Goal: Information Seeking & Learning: Learn about a topic

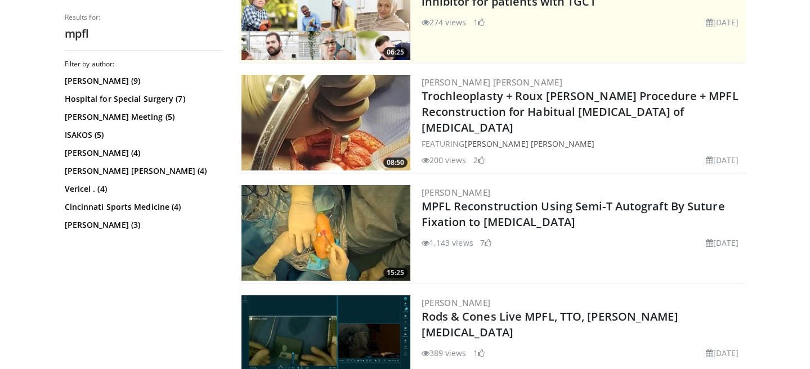
scroll to position [302, 0]
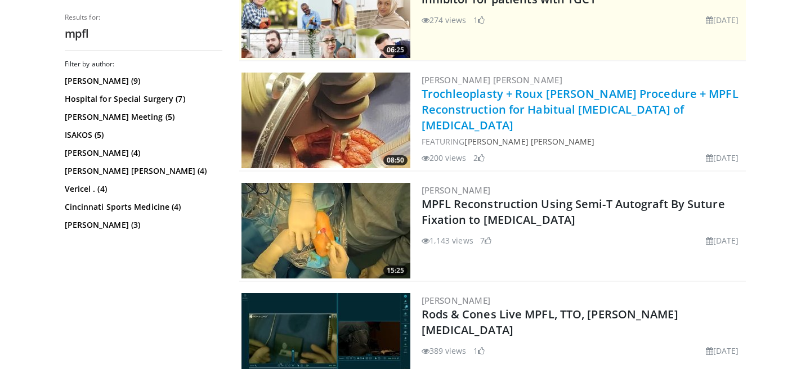
click at [454, 96] on link "Trochleoplasty + Roux Goldthwait Procedure + MPFL Reconstruction for Habitual D…" at bounding box center [580, 109] width 317 height 47
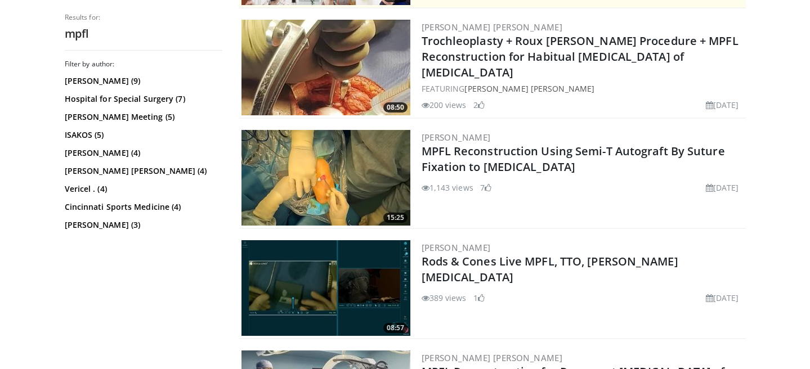
scroll to position [360, 0]
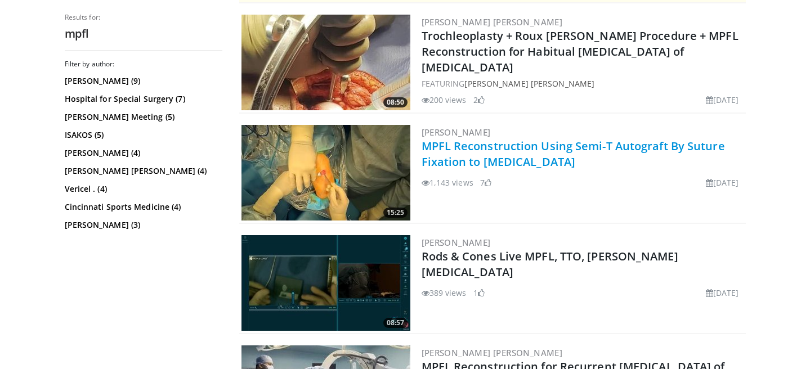
click at [476, 150] on link "MPFL Reconstruction Using Semi-T Autograft By Suture Fixation to Patella" at bounding box center [573, 153] width 303 height 31
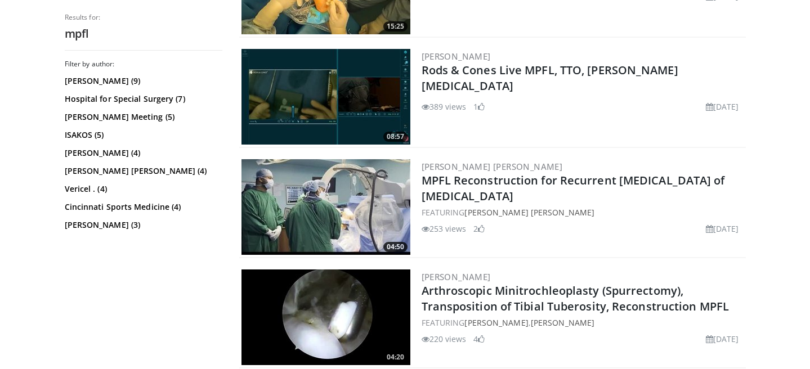
scroll to position [548, 0]
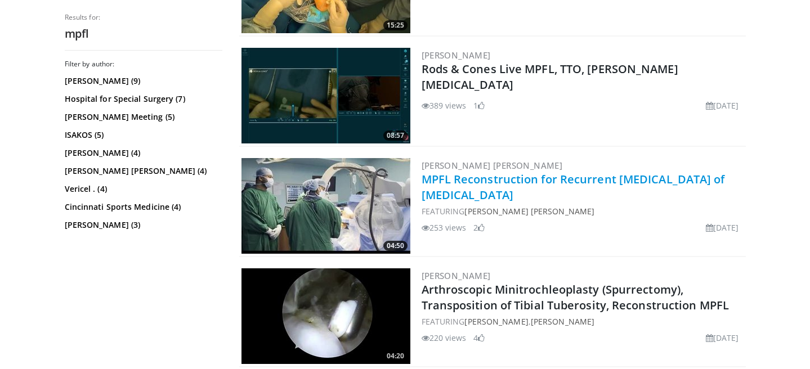
click at [492, 183] on link "MPFL Reconstruction for Recurrent Dislocation of Patella" at bounding box center [573, 187] width 303 height 31
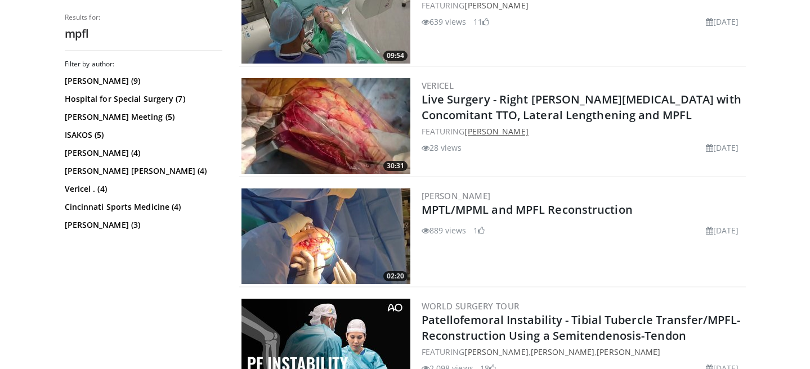
scroll to position [960, 0]
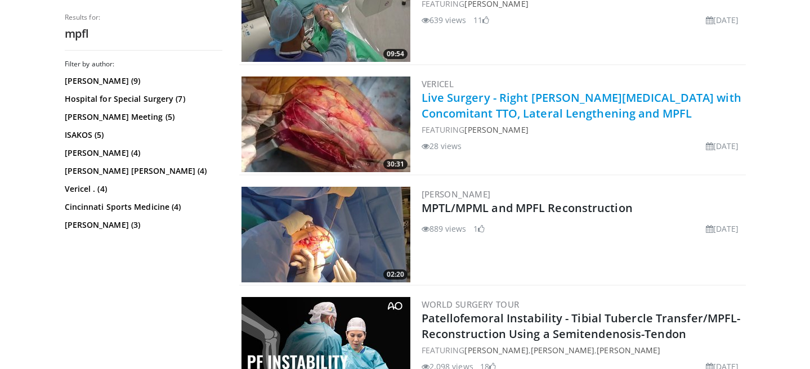
click at [505, 114] on link "Live Surgery - Right [PERSON_NAME][MEDICAL_DATA] with Concomitant TTO, Lateral …" at bounding box center [582, 105] width 320 height 31
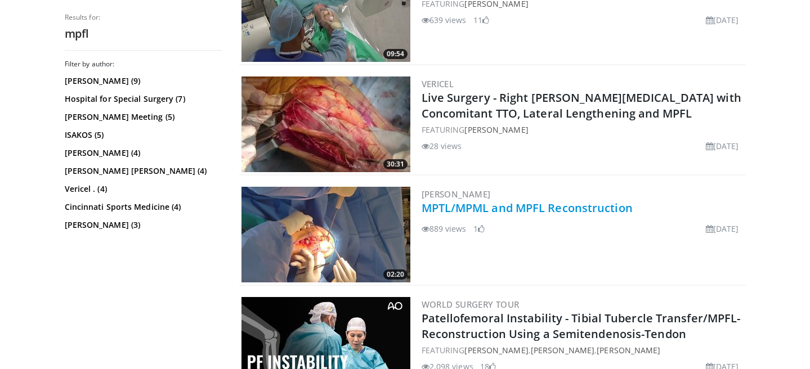
click at [501, 208] on link "MPTL/MPML and MPFL Reconstruction" at bounding box center [527, 207] width 211 height 15
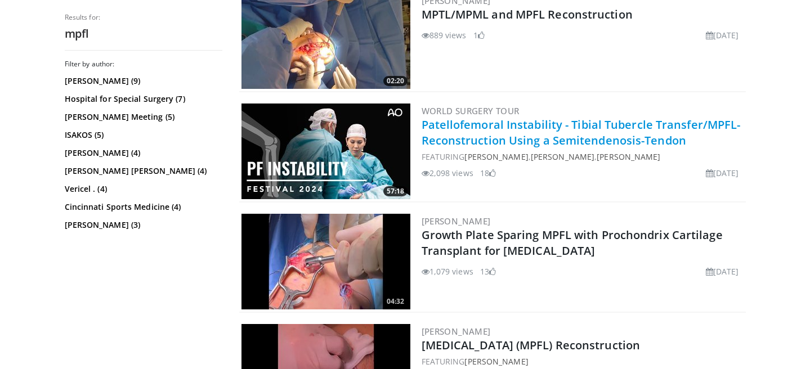
scroll to position [1156, 0]
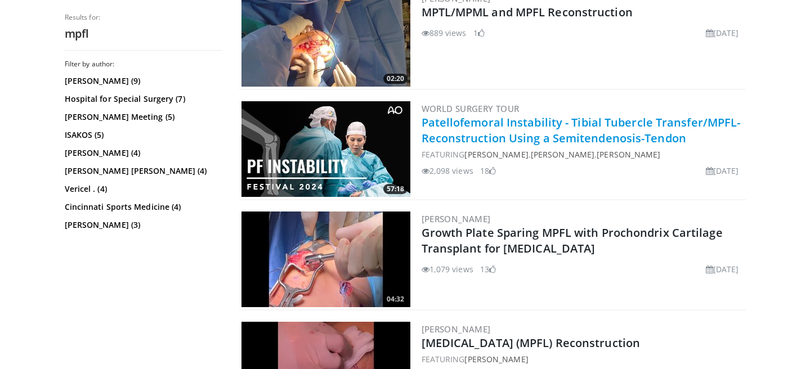
click at [535, 131] on link "Patellofemoral Instability - Tibial Tubercle Transfer/MPFL-Reconstruction Using…" at bounding box center [581, 130] width 319 height 31
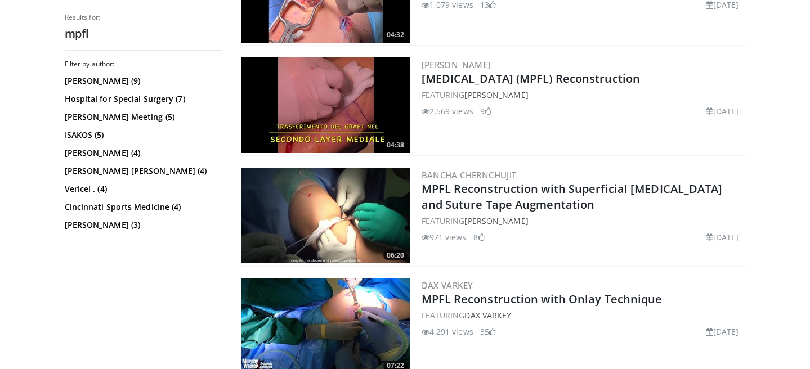
scroll to position [1423, 0]
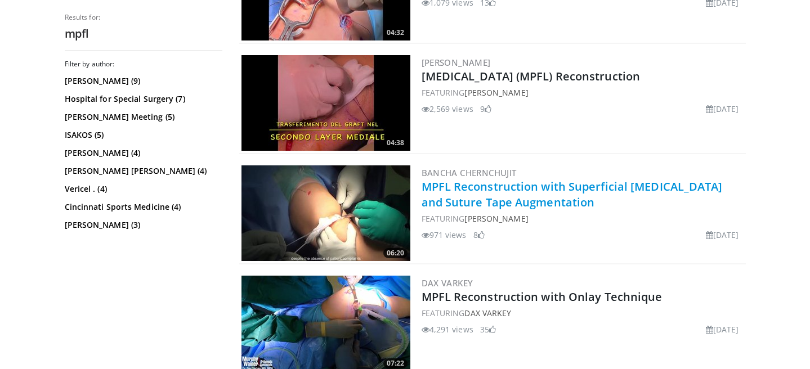
click at [532, 194] on link "MPFL Reconstruction with Superficial Quadriceps and Suture Tape Augmentation" at bounding box center [572, 194] width 301 height 31
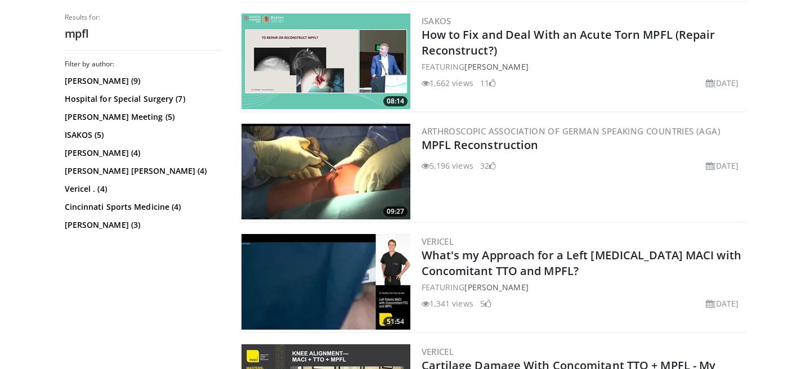
scroll to position [2018, 0]
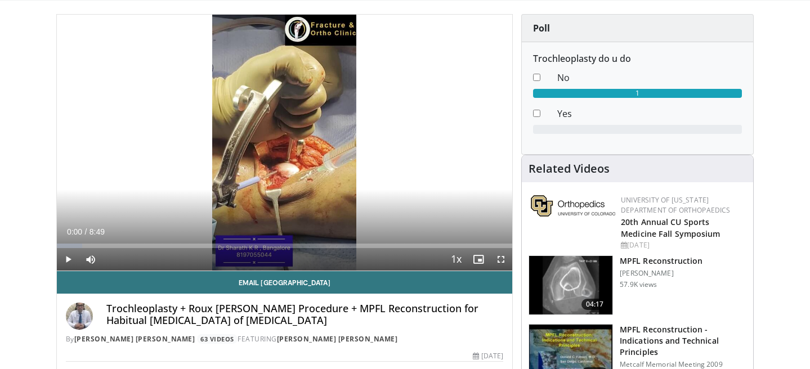
scroll to position [105, 0]
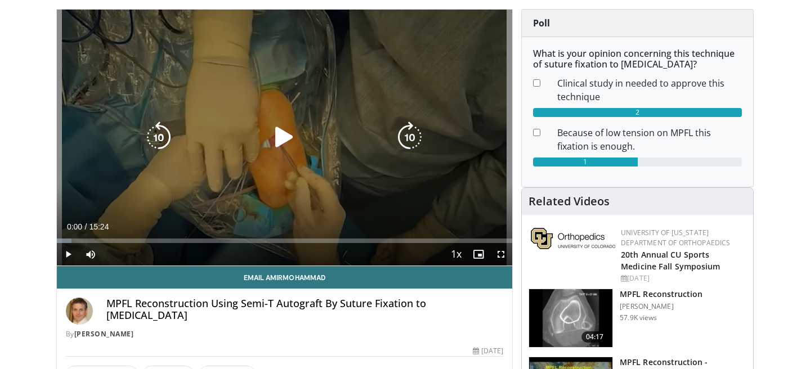
scroll to position [106, 0]
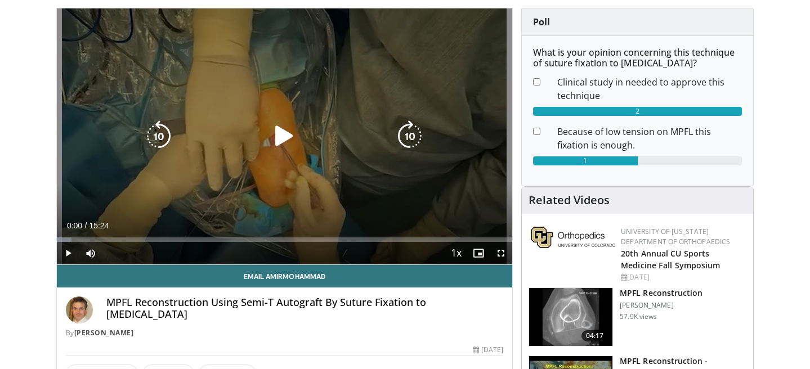
click at [285, 139] on icon "Video Player" at bounding box center [284, 136] width 32 height 32
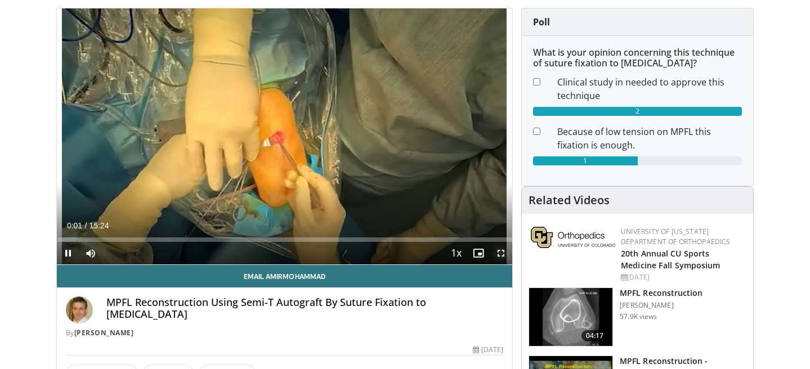
click at [500, 257] on span "Video Player" at bounding box center [501, 253] width 23 height 23
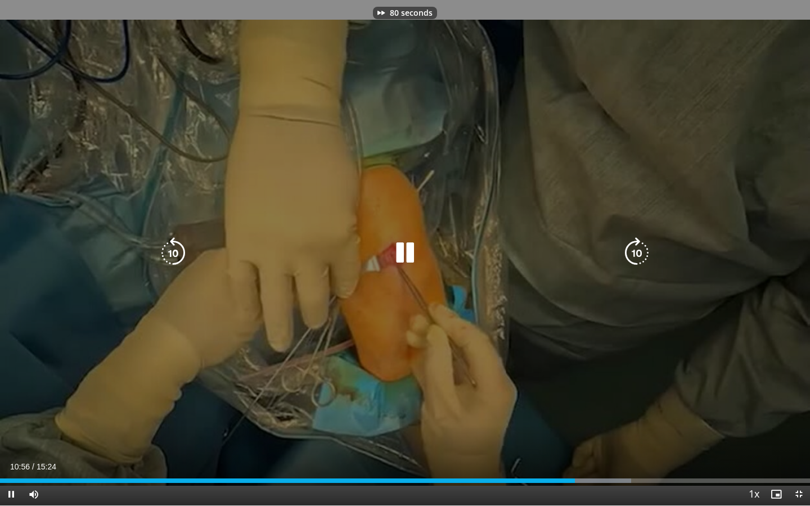
click at [544, 40] on div "80 seconds Tap to unmute" at bounding box center [405, 253] width 810 height 506
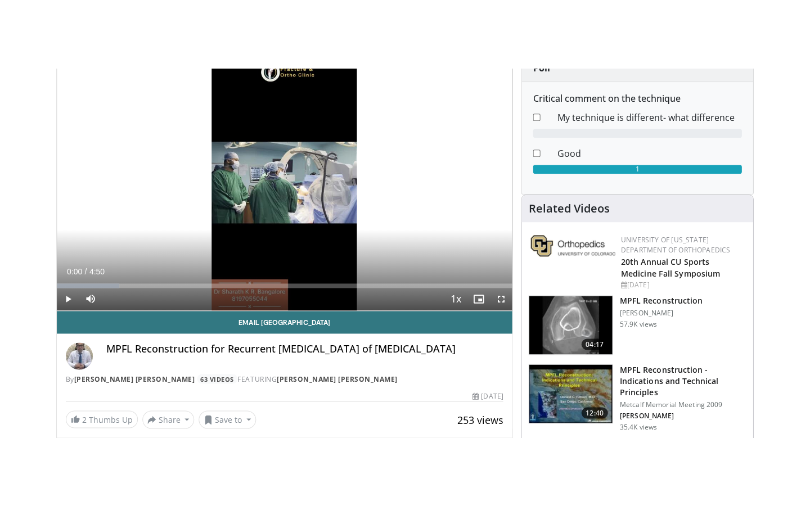
scroll to position [129, 0]
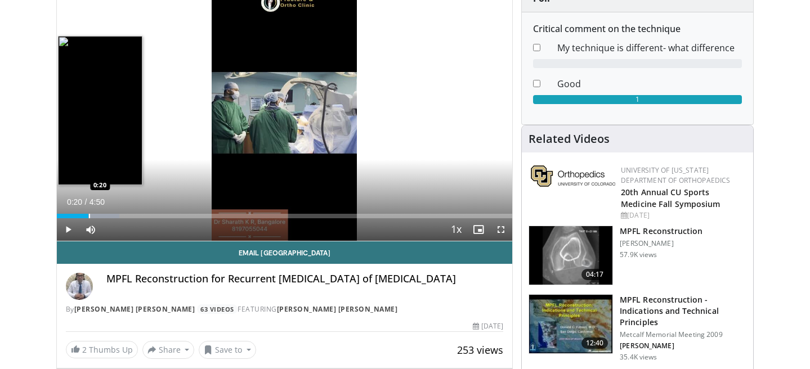
click at [88, 209] on div "Loaded : 13.75% 0:00 0:20" at bounding box center [285, 213] width 456 height 11
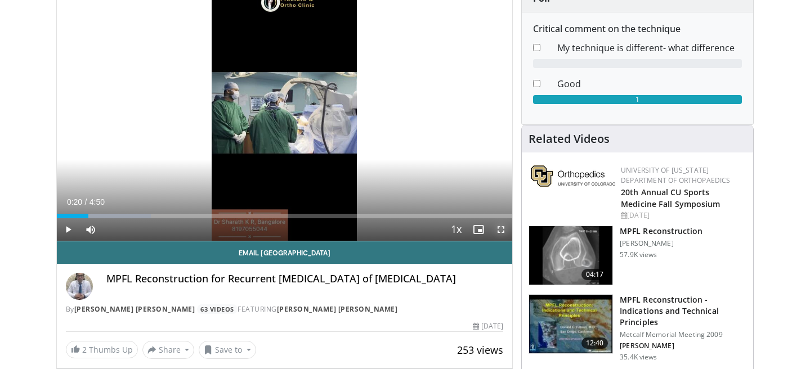
click at [499, 226] on span "Video Player" at bounding box center [501, 229] width 23 height 23
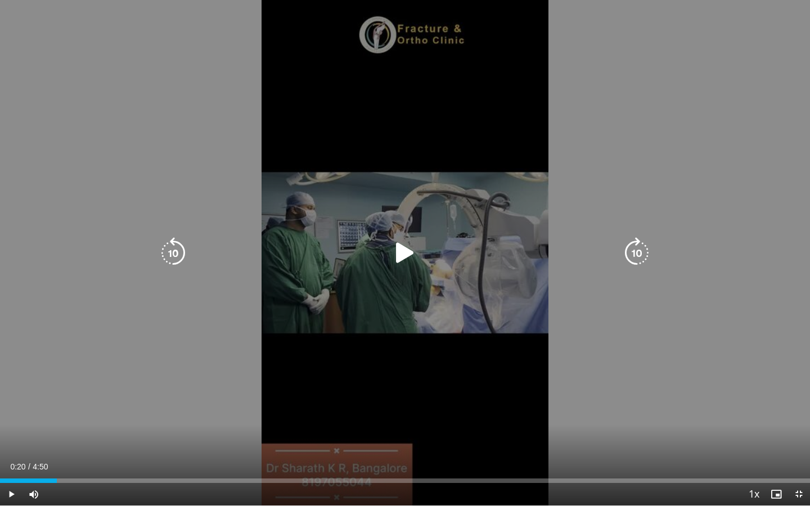
click at [401, 243] on icon "Video Player" at bounding box center [405, 253] width 32 height 32
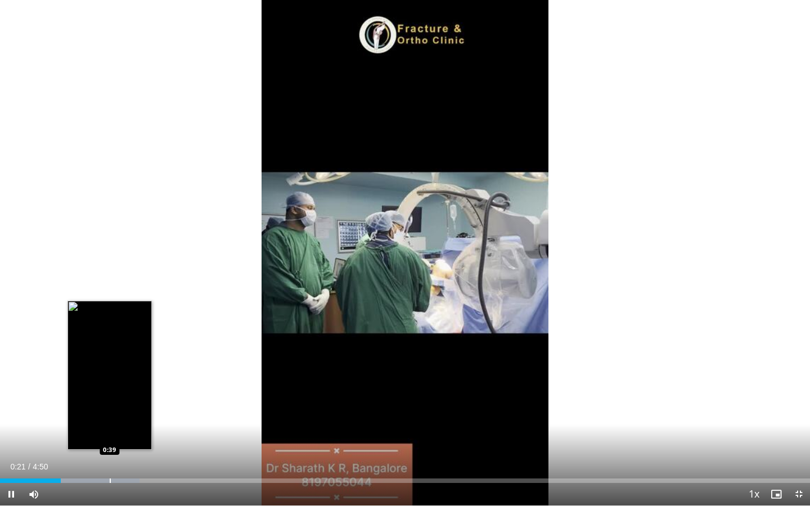
click at [110, 369] on div "Progress Bar" at bounding box center [110, 481] width 1 height 5
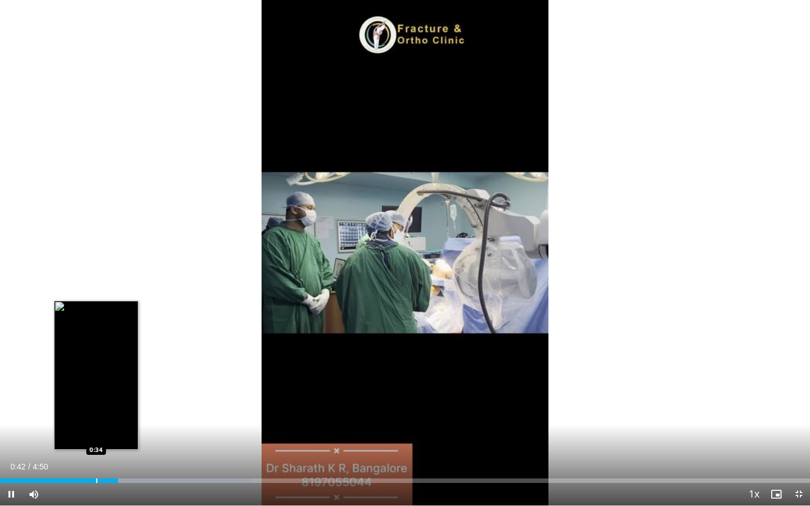
click at [96, 369] on div "Progress Bar" at bounding box center [96, 481] width 1 height 5
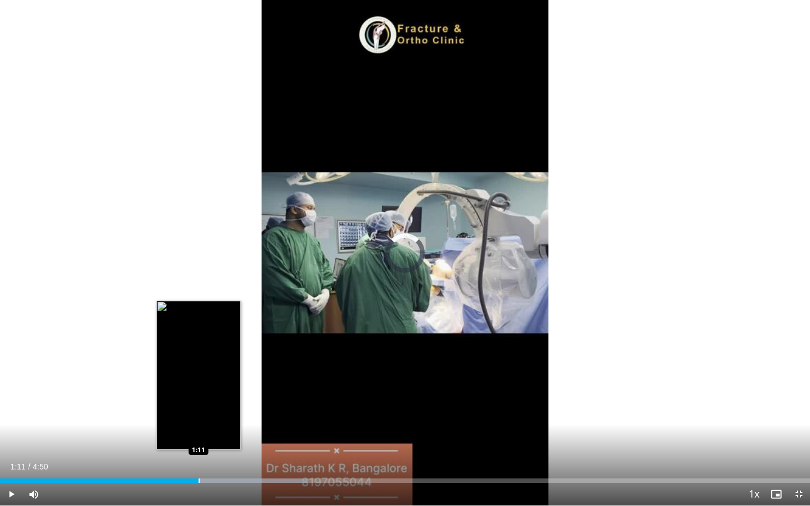
click at [199, 369] on div "Progress Bar" at bounding box center [199, 481] width 1 height 5
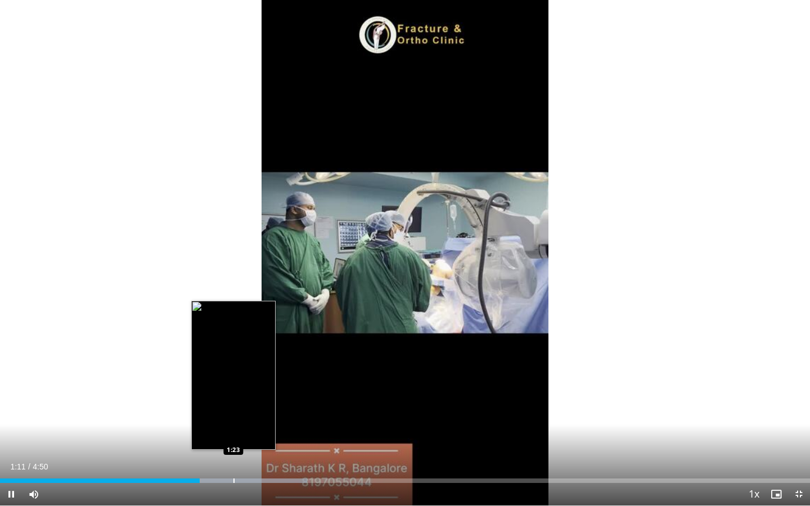
click at [235, 369] on div "Loaded : 37.93% 1:11 1:23" at bounding box center [405, 478] width 810 height 11
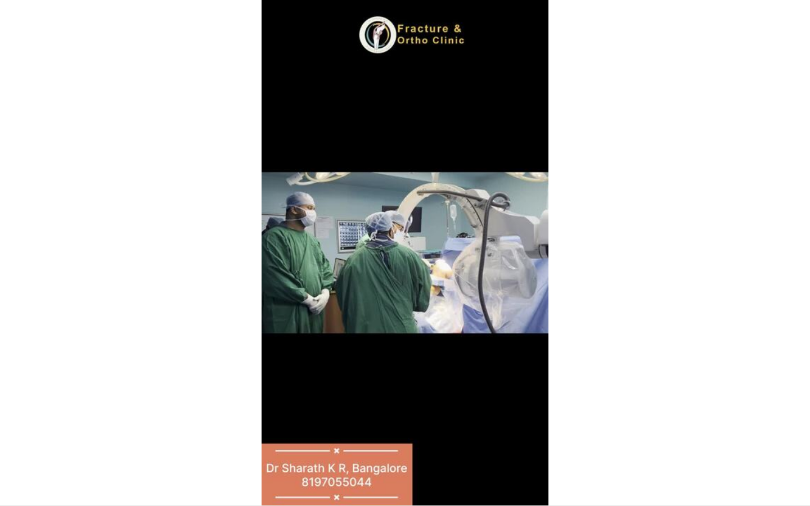
click at [267, 369] on div "Current Time 1:24 / Duration 4:50" at bounding box center [405, 490] width 810 height 10
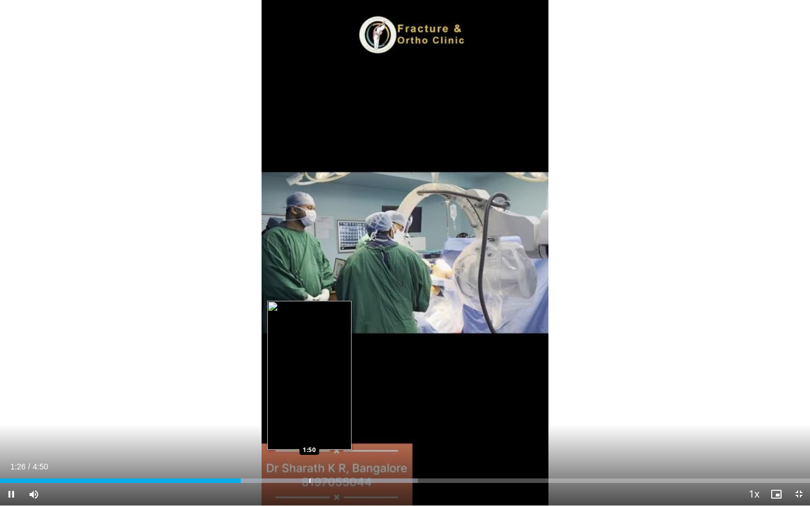
click at [310, 369] on div "Loaded : 51.62% 1:26 1:50" at bounding box center [405, 478] width 810 height 11
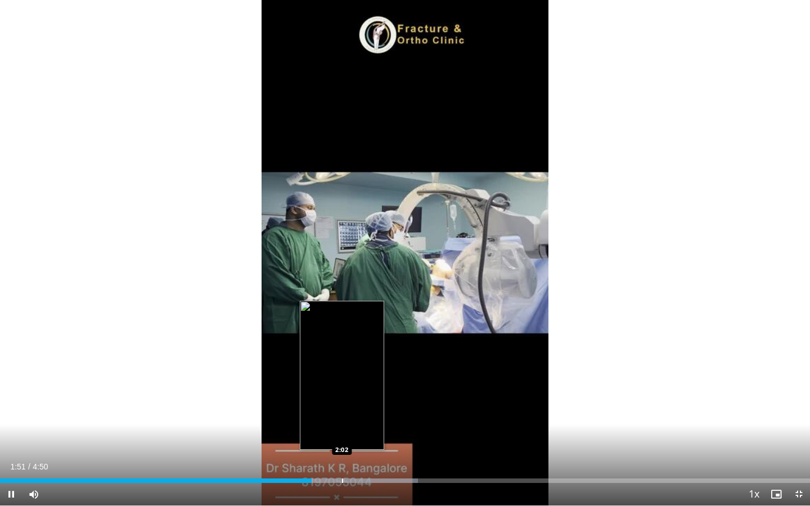
click at [342, 369] on div "Loaded : 51.62% 1:51 2:02" at bounding box center [405, 478] width 810 height 11
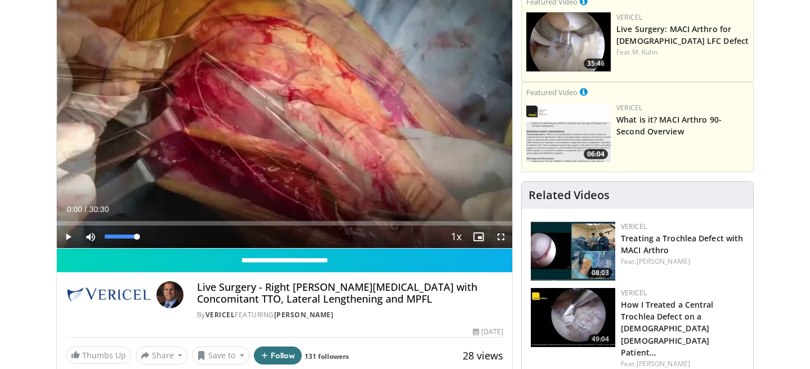
scroll to position [114, 0]
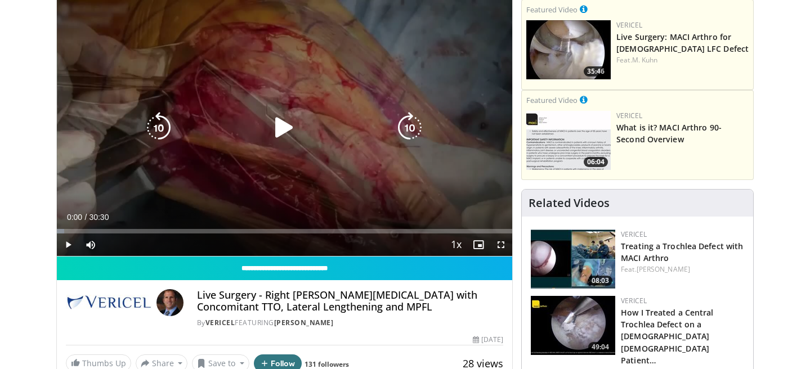
click at [281, 123] on icon "Video Player" at bounding box center [284, 128] width 32 height 32
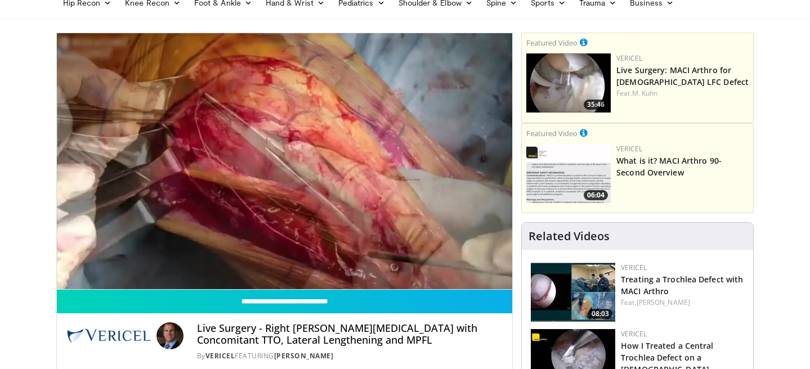
scroll to position [79, 0]
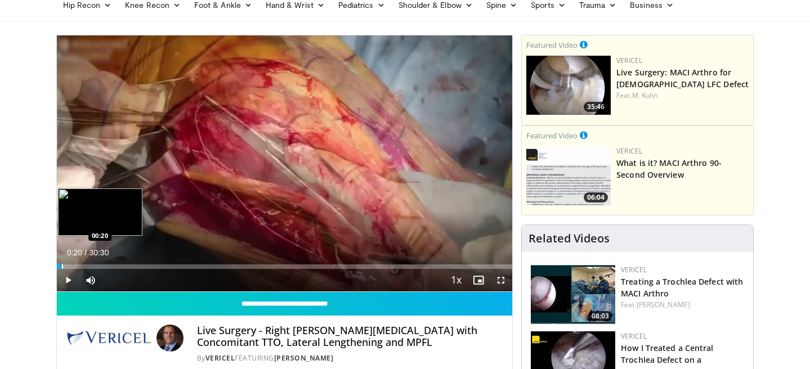
click at [62, 266] on div "Progress Bar" at bounding box center [62, 267] width 1 height 5
click at [68, 265] on div "Progress Bar" at bounding box center [68, 267] width 1 height 5
click at [65, 266] on div "Progress Bar" at bounding box center [65, 267] width 1 height 5
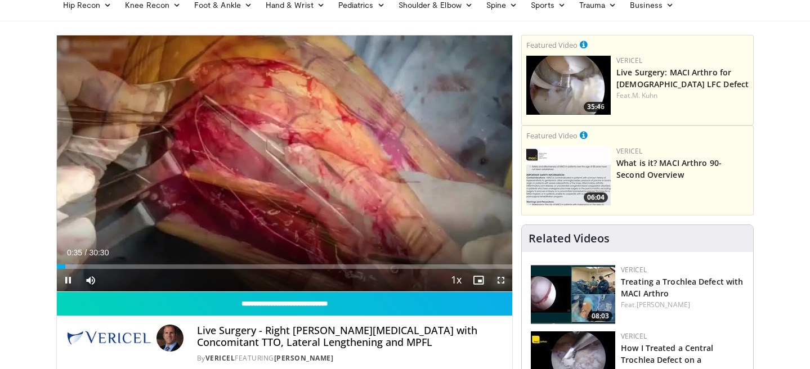
click at [502, 279] on span "Video Player" at bounding box center [501, 280] width 23 height 23
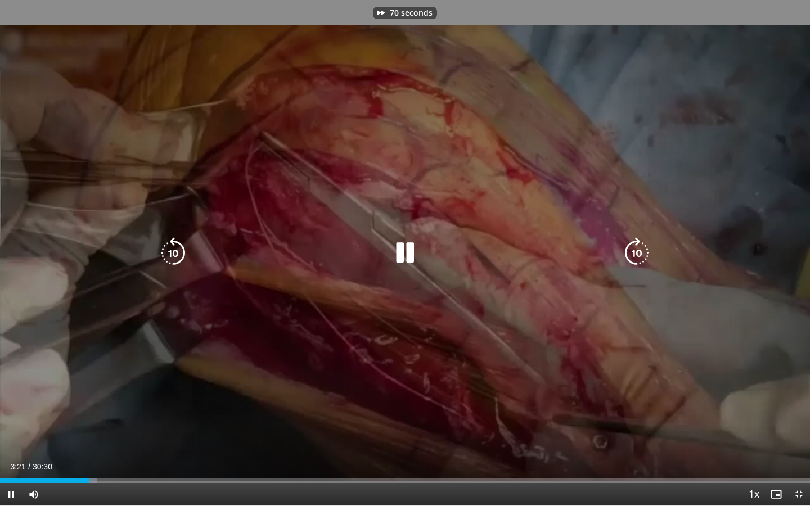
click at [511, 316] on div "70 seconds Tap to unmute" at bounding box center [405, 253] width 810 height 506
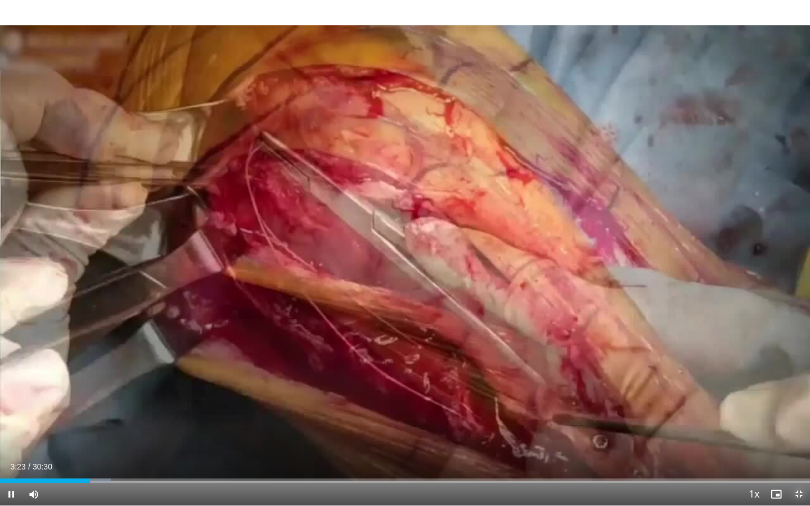
click at [799, 369] on span "Video Player" at bounding box center [799, 494] width 23 height 23
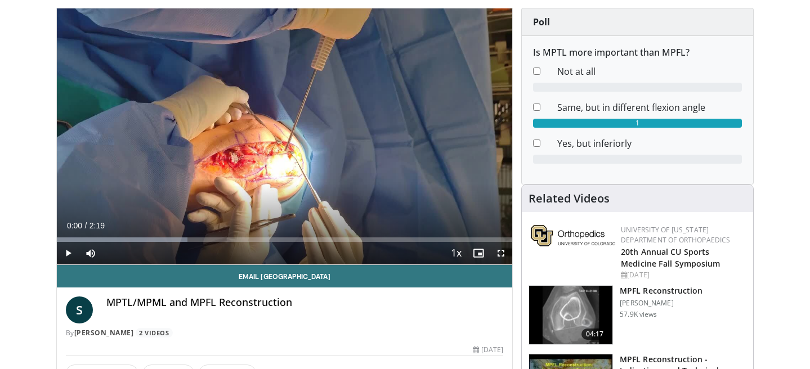
scroll to position [113, 0]
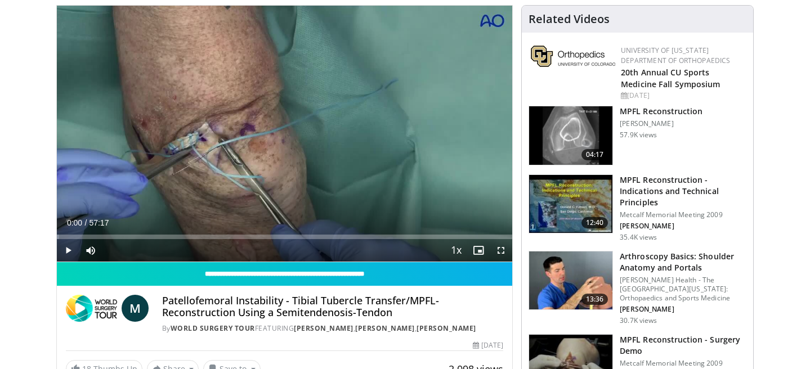
scroll to position [107, 0]
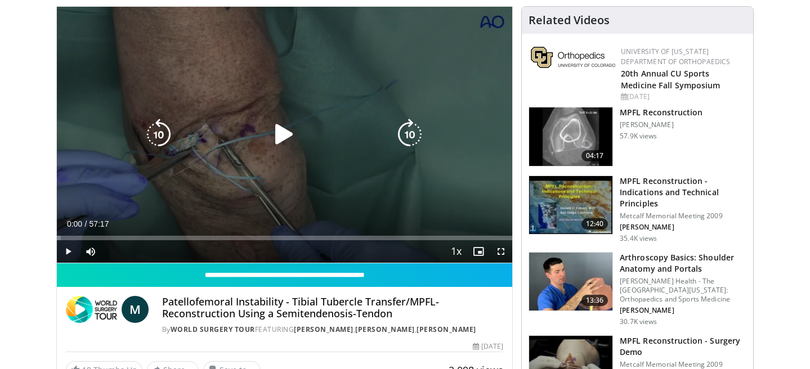
click at [286, 131] on icon "Video Player" at bounding box center [284, 135] width 32 height 32
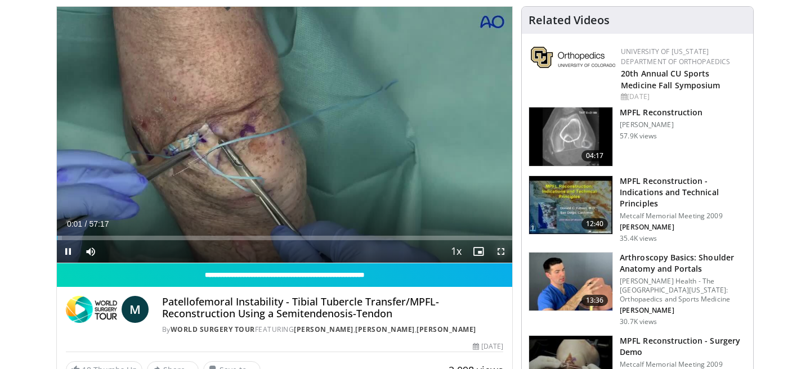
click at [499, 254] on span "Video Player" at bounding box center [501, 251] width 23 height 23
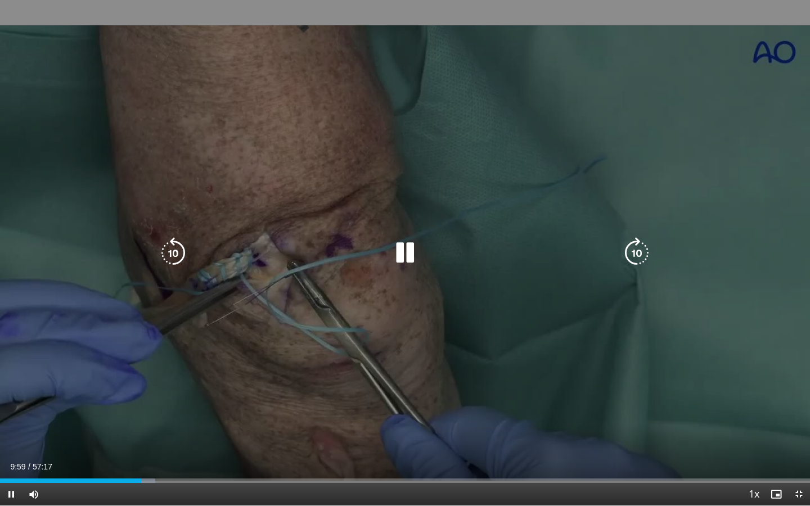
click at [412, 255] on icon "Video Player" at bounding box center [405, 253] width 32 height 32
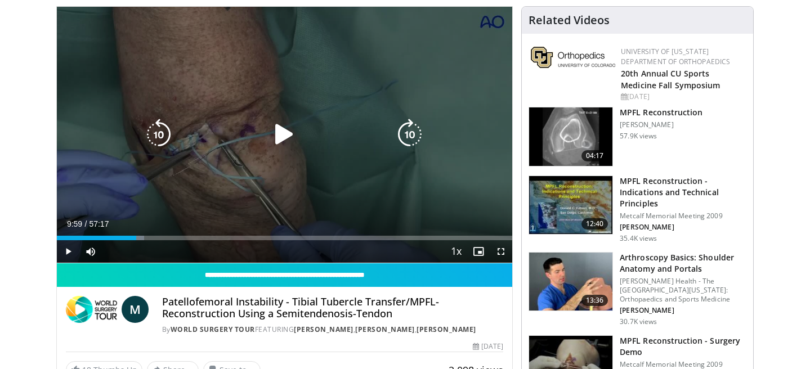
click at [217, 97] on div "10 seconds Tap to unmute" at bounding box center [285, 135] width 456 height 256
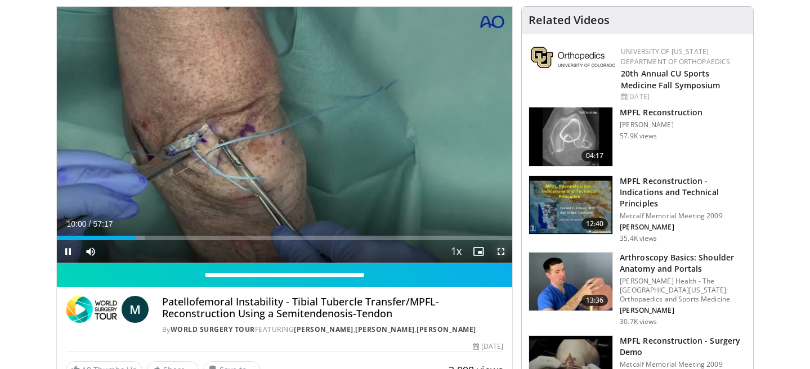
click at [500, 255] on span "Video Player" at bounding box center [501, 251] width 23 height 23
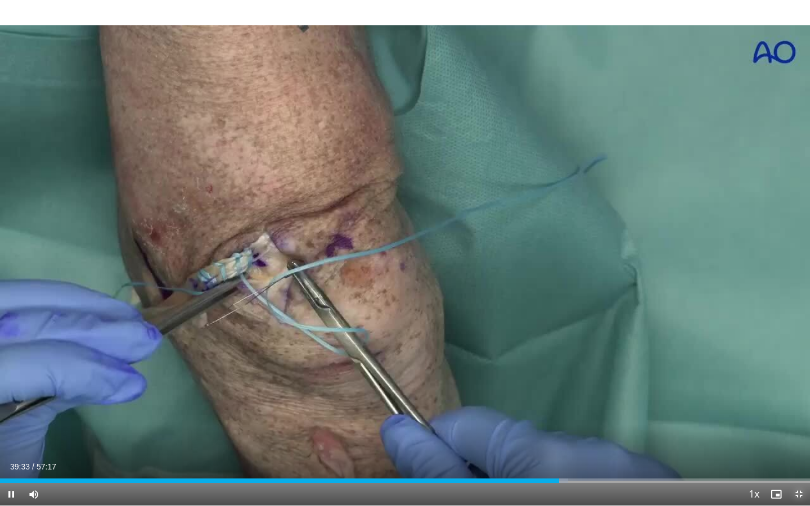
click at [795, 369] on span "Video Player" at bounding box center [799, 494] width 23 height 23
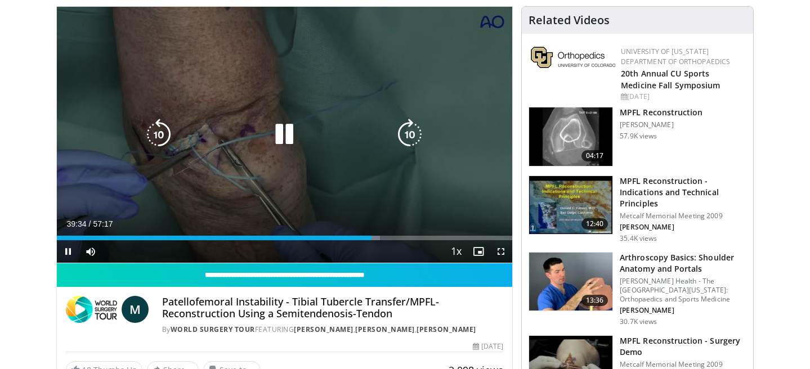
click at [289, 134] on icon "Video Player" at bounding box center [284, 135] width 32 height 32
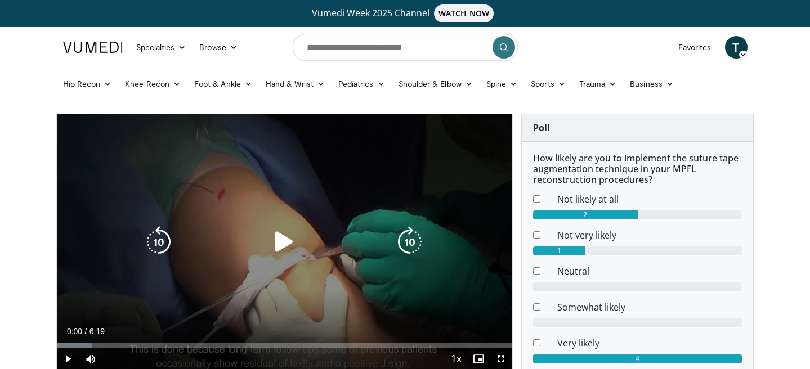
click at [289, 239] on icon "Video Player" at bounding box center [284, 242] width 32 height 32
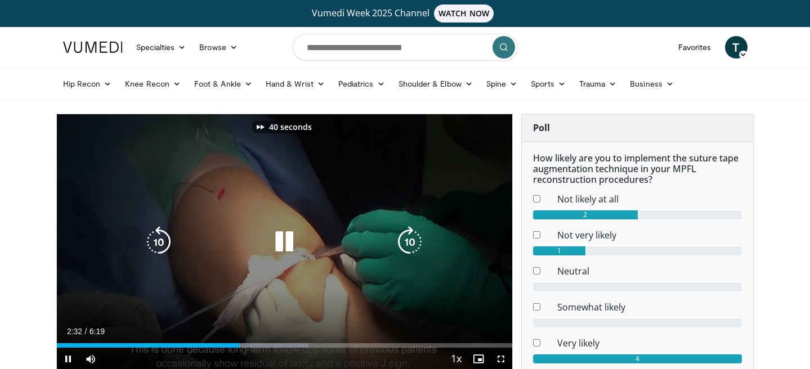
click at [294, 235] on icon "Video Player" at bounding box center [284, 242] width 32 height 32
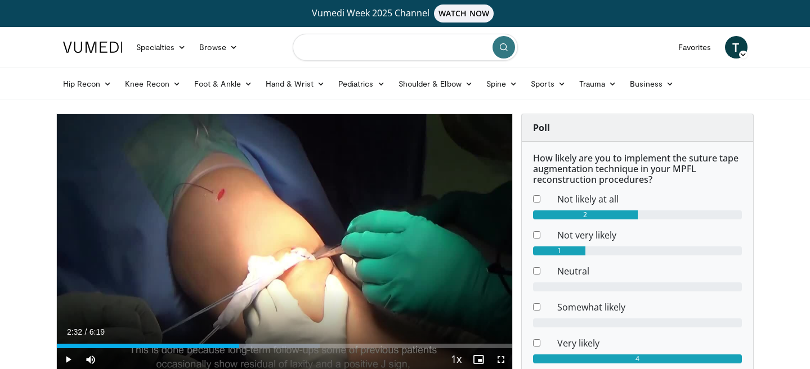
click at [349, 51] on input "Search topics, interventions" at bounding box center [405, 47] width 225 height 27
type input "**********"
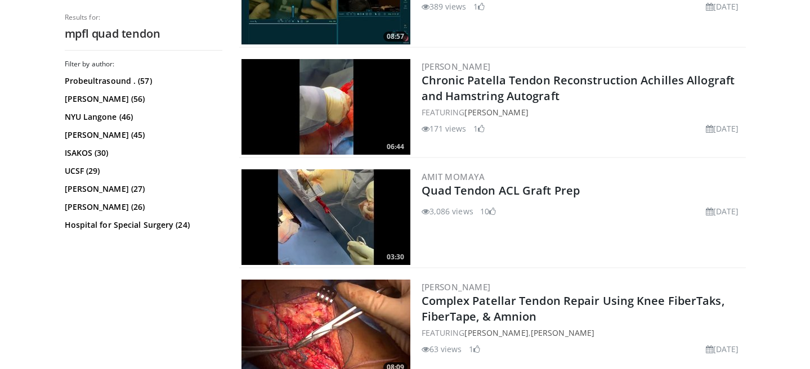
scroll to position [1307, 0]
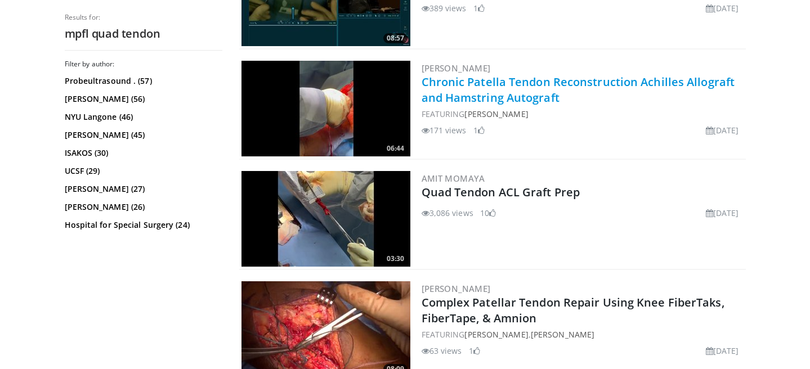
click at [496, 95] on link "Chronic Patella Tendon Reconstruction Achilles Allograft and Hamstring Autograft" at bounding box center [578, 89] width 313 height 31
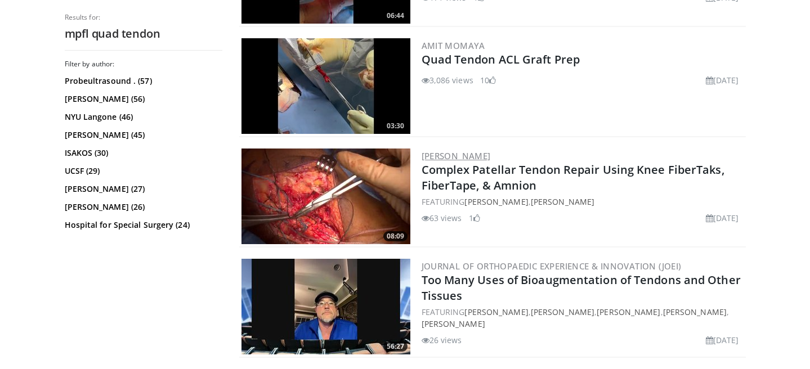
scroll to position [1444, 0]
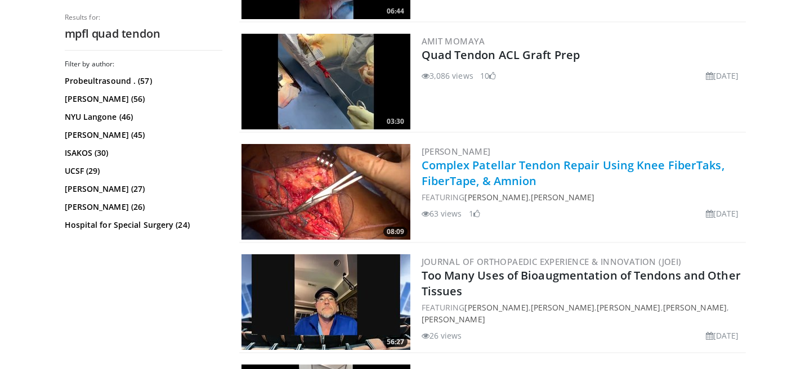
click at [487, 164] on link "Complex Patellar Tendon Repair Using Knee FiberTaks, FiberTape, & Amnion" at bounding box center [573, 173] width 303 height 31
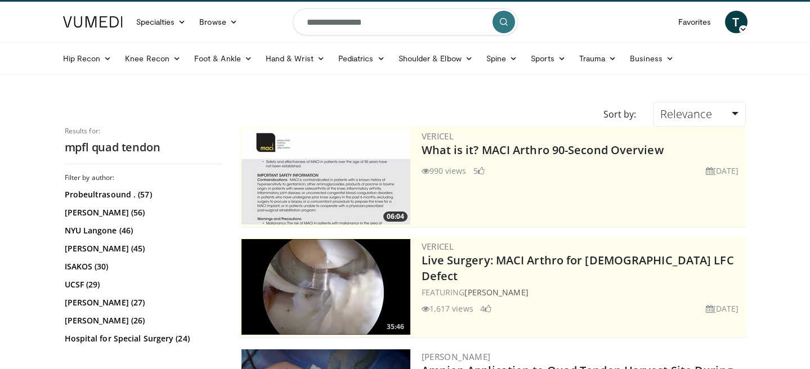
scroll to position [0, 0]
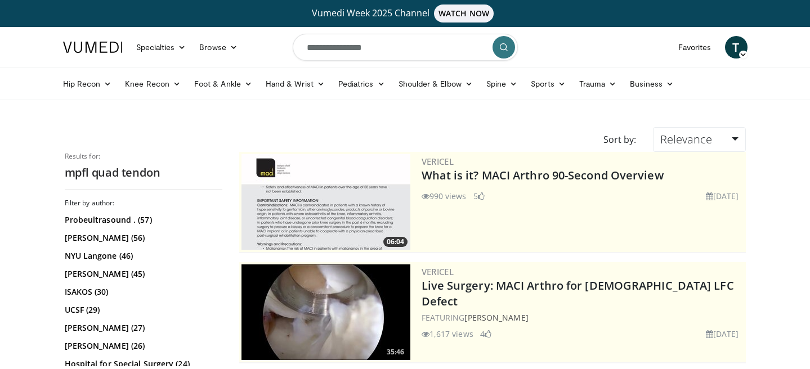
click at [328, 47] on input "**********" at bounding box center [405, 47] width 225 height 27
click at [351, 50] on input "**********" at bounding box center [405, 47] width 225 height 27
type input "**********"
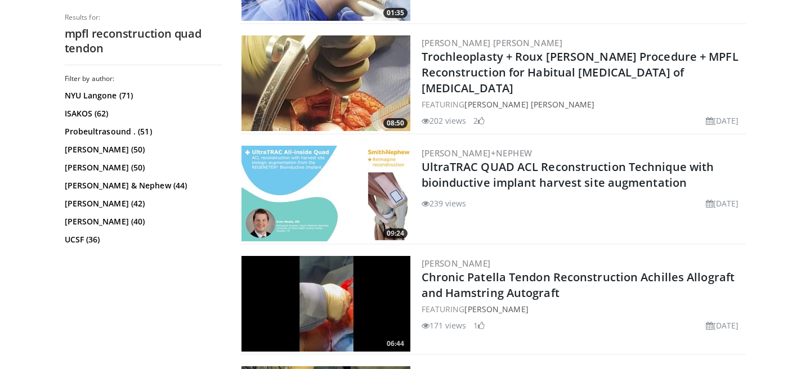
scroll to position [770, 0]
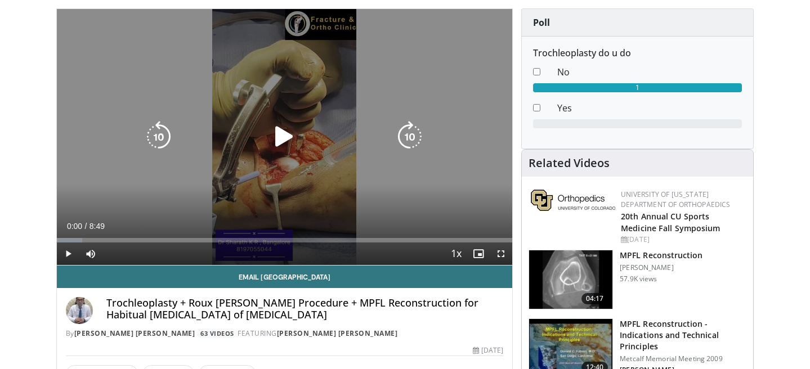
click at [284, 127] on icon "Video Player" at bounding box center [284, 137] width 32 height 32
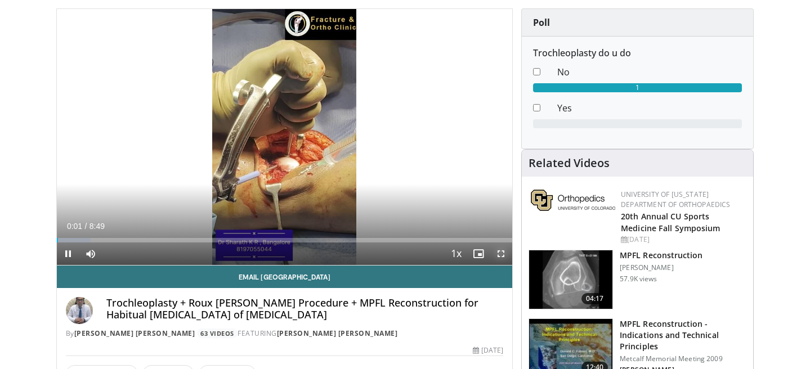
click at [500, 256] on span "Video Player" at bounding box center [501, 254] width 23 height 23
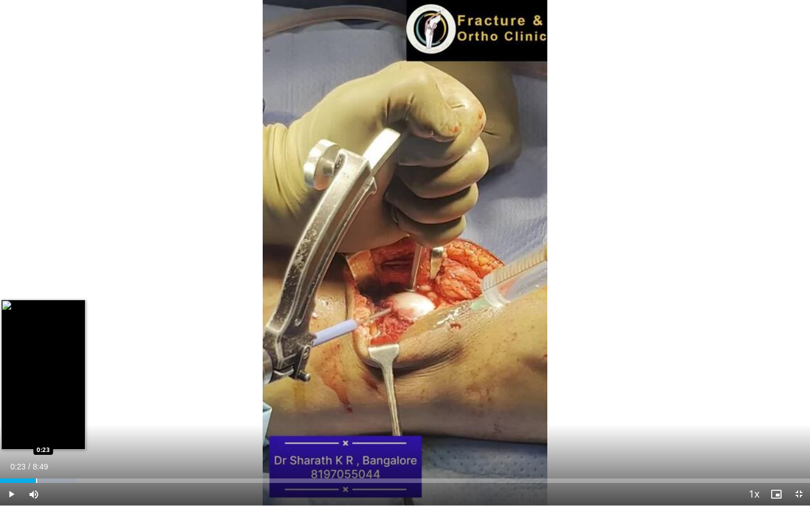
click at [36, 369] on div "Progress Bar" at bounding box center [36, 481] width 1 height 5
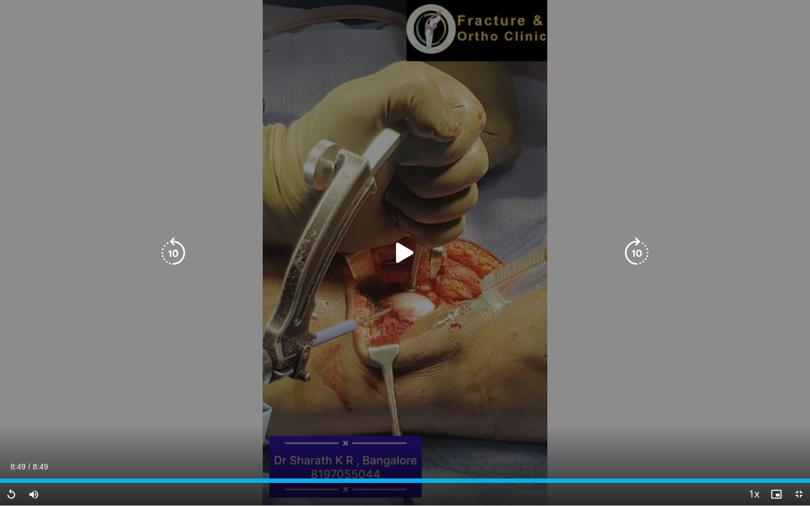
click at [289, 221] on div "320 seconds Tap to unmute" at bounding box center [405, 253] width 810 height 506
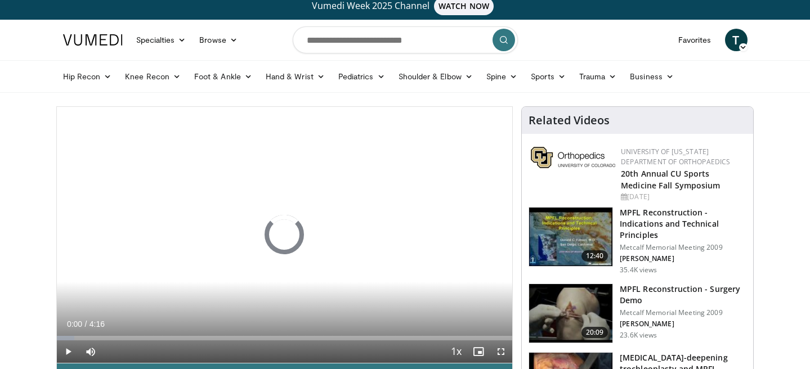
scroll to position [17, 0]
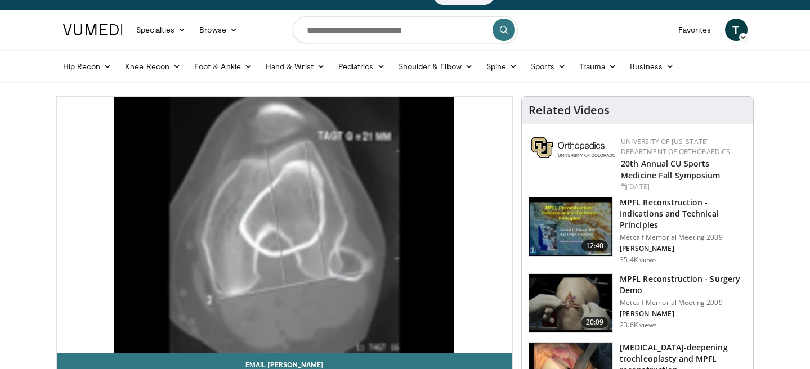
click at [568, 223] on img at bounding box center [570, 227] width 83 height 59
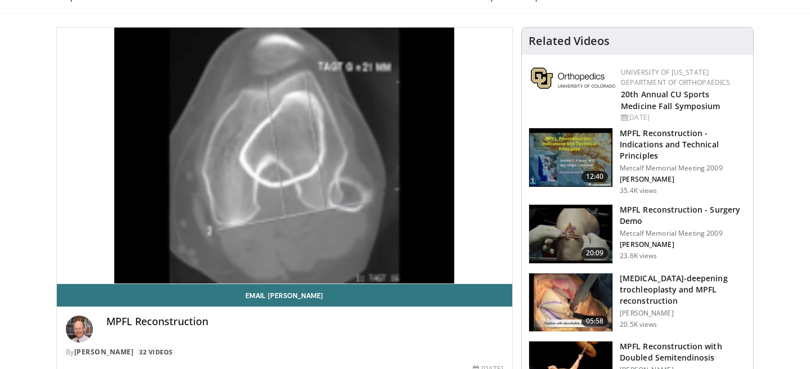
scroll to position [100, 0]
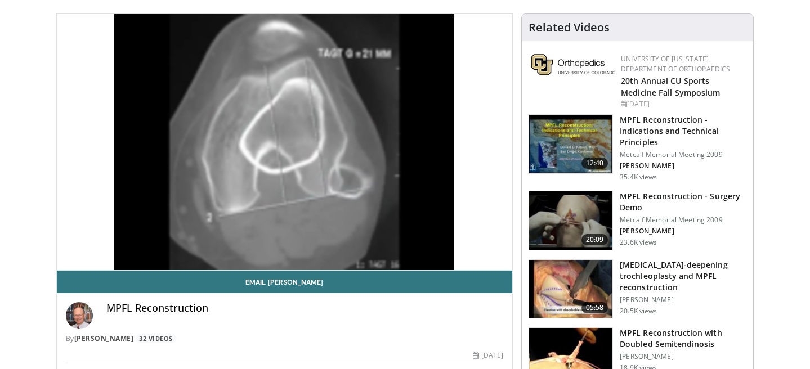
click at [561, 218] on img at bounding box center [570, 220] width 83 height 59
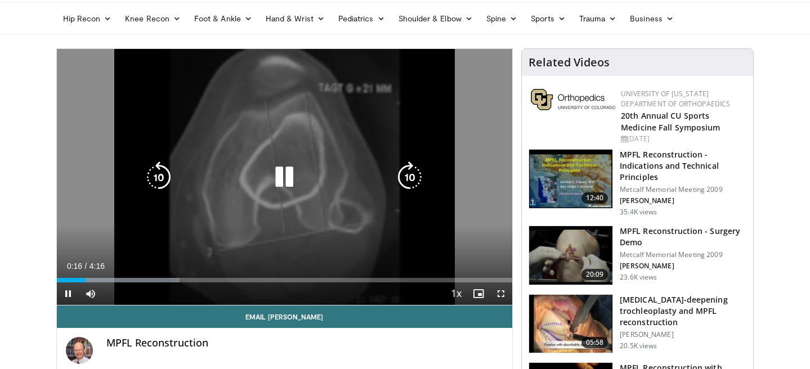
scroll to position [73, 0]
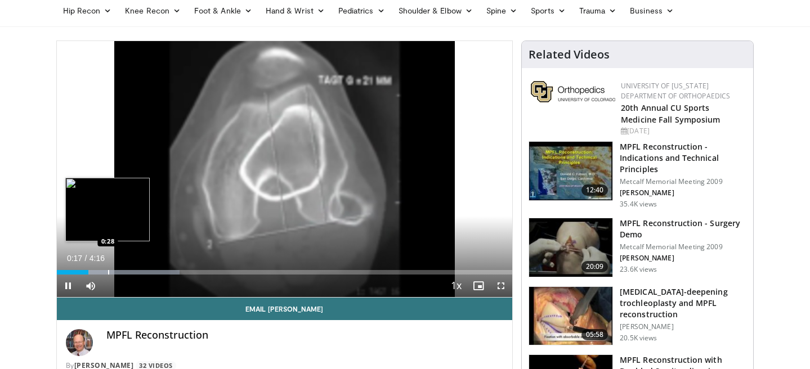
click at [108, 272] on div "Progress Bar" at bounding box center [108, 272] width 1 height 5
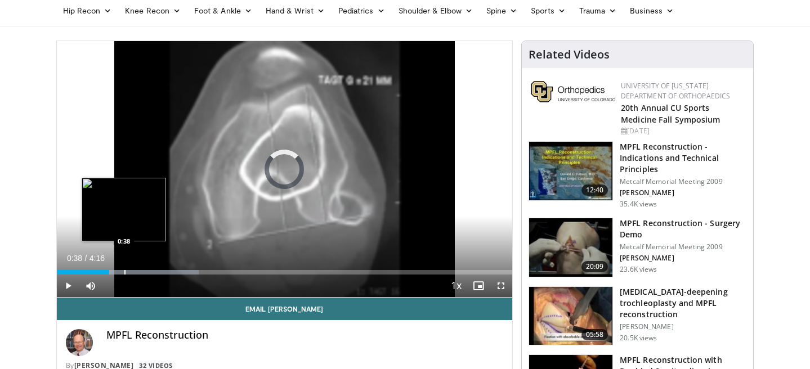
click at [124, 273] on div "Progress Bar" at bounding box center [124, 272] width 1 height 5
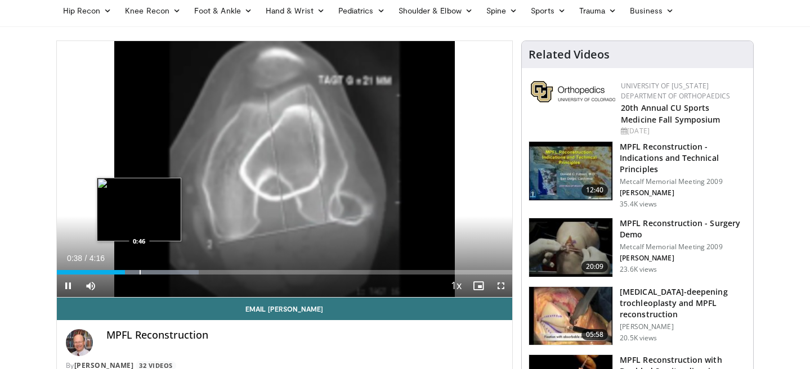
click at [141, 271] on div "Progress Bar" at bounding box center [140, 272] width 1 height 5
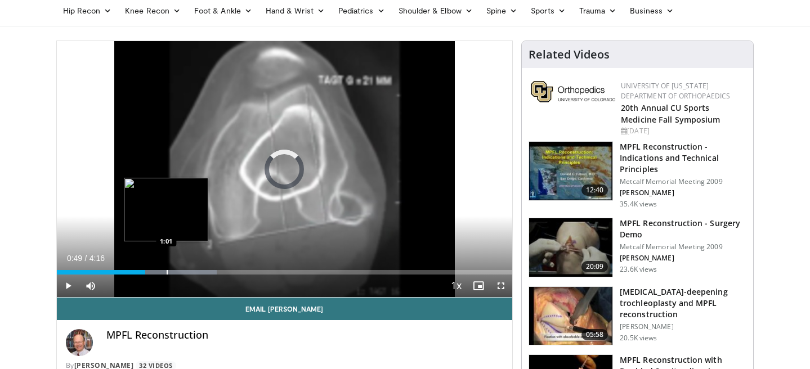
click at [167, 270] on div "Progress Bar" at bounding box center [167, 272] width 1 height 5
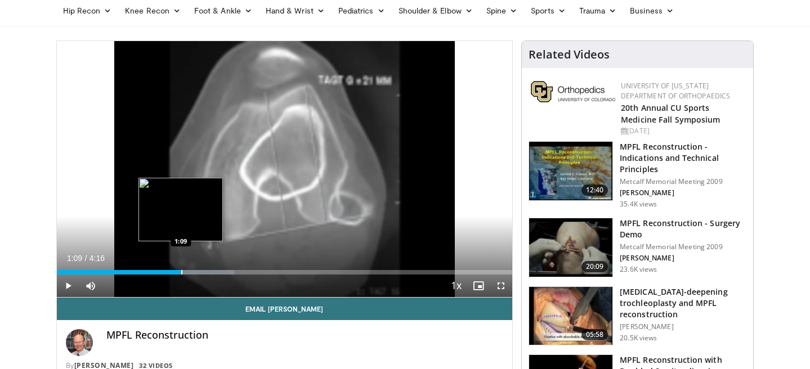
click at [181, 271] on div "Progress Bar" at bounding box center [181, 272] width 1 height 5
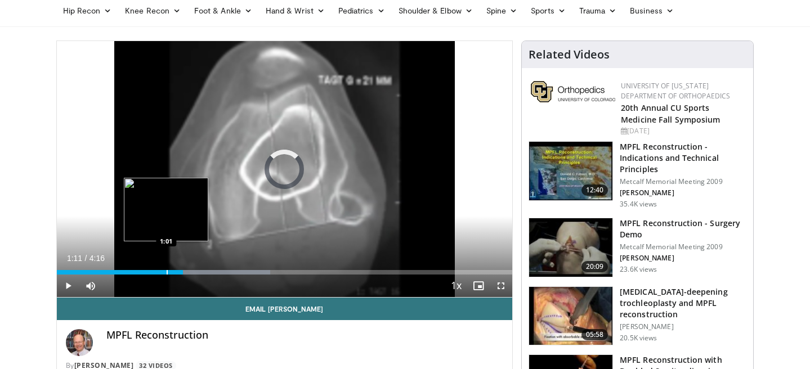
click at [166, 269] on div "Loaded : 46.82% 1:01 1:01" at bounding box center [285, 269] width 456 height 11
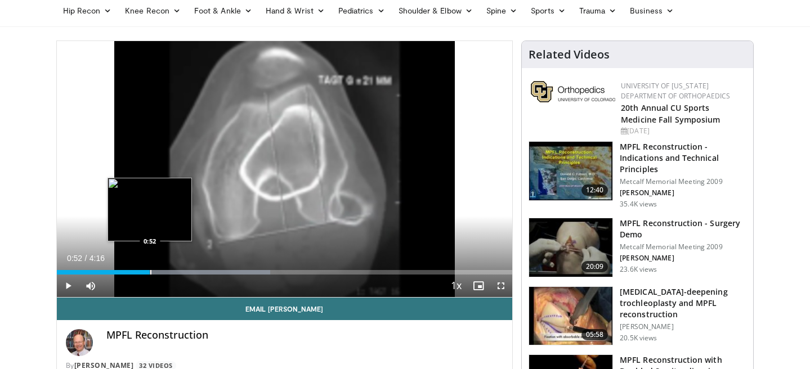
click at [150, 270] on div "Progress Bar" at bounding box center [150, 272] width 1 height 5
click at [137, 269] on div "Loaded : 50.72% 0:53 0:45" at bounding box center [285, 269] width 456 height 11
click at [504, 288] on span "Video Player" at bounding box center [501, 286] width 23 height 23
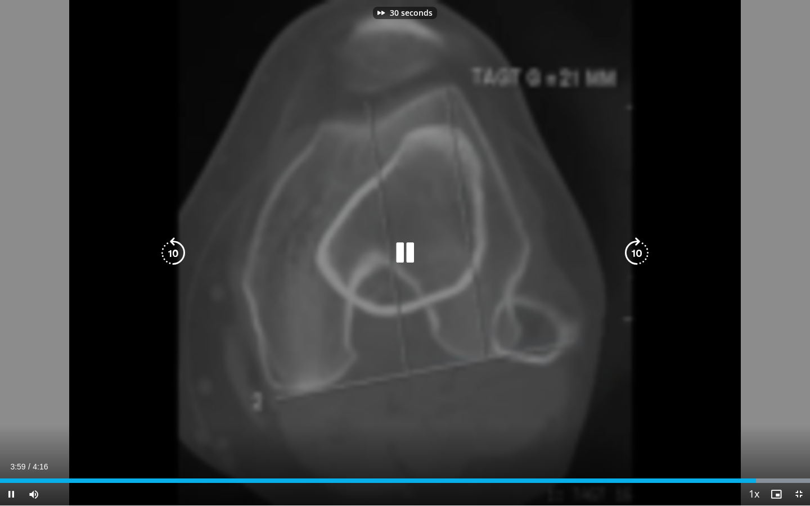
click at [522, 364] on div "30 seconds Tap to unmute" at bounding box center [405, 253] width 810 height 506
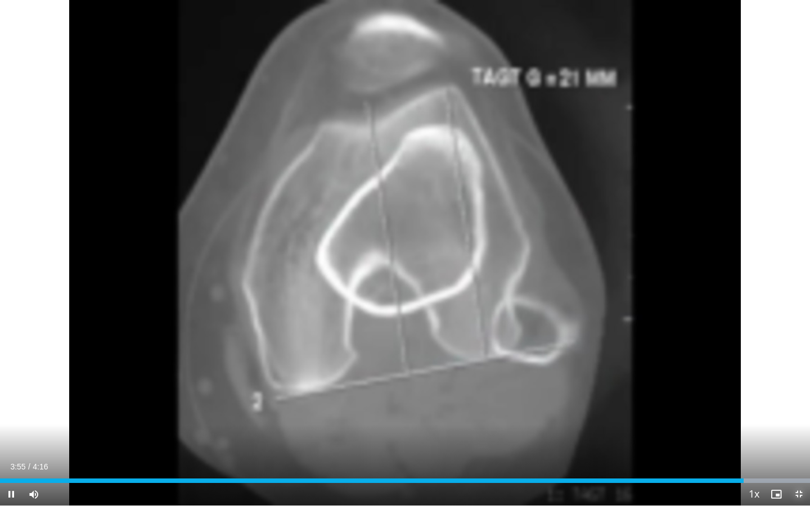
click at [799, 369] on span "Video Player" at bounding box center [799, 494] width 23 height 23
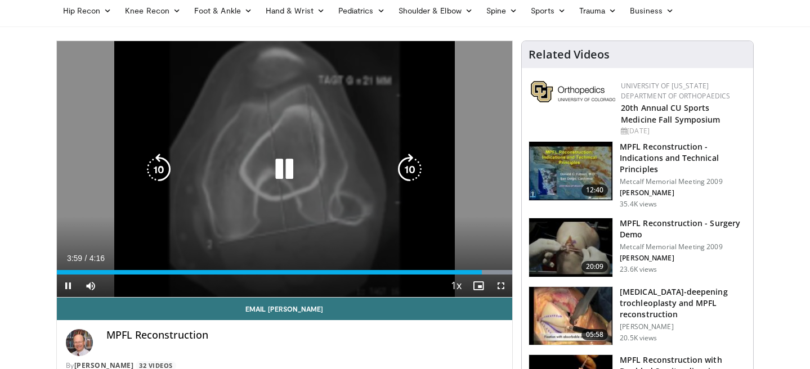
click at [302, 156] on div "10 seconds Tap to unmute" at bounding box center [285, 169] width 456 height 256
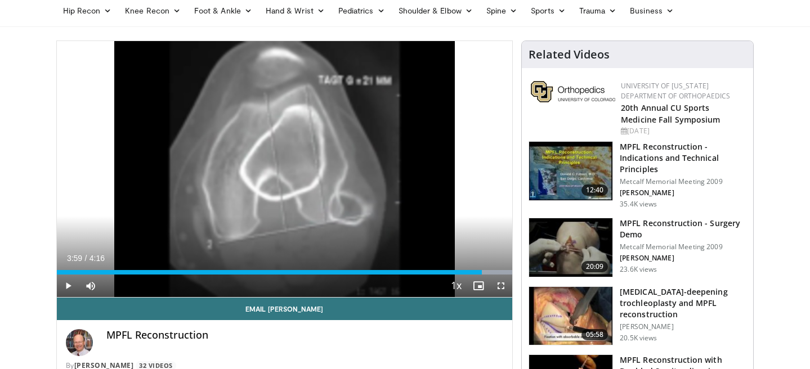
scroll to position [0, 0]
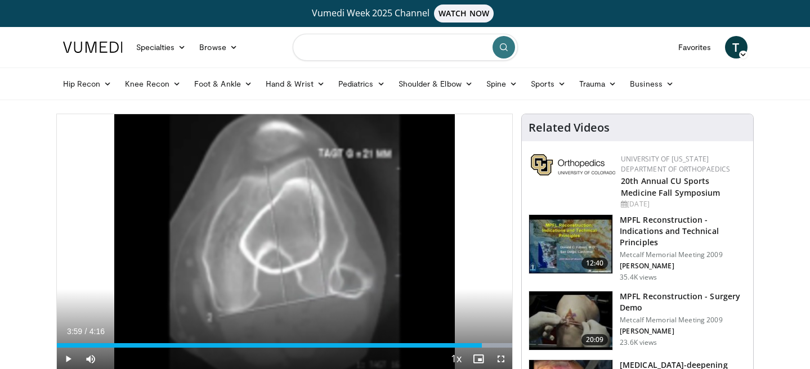
click at [450, 46] on input "Search topics, interventions" at bounding box center [405, 47] width 225 height 27
type input "**********"
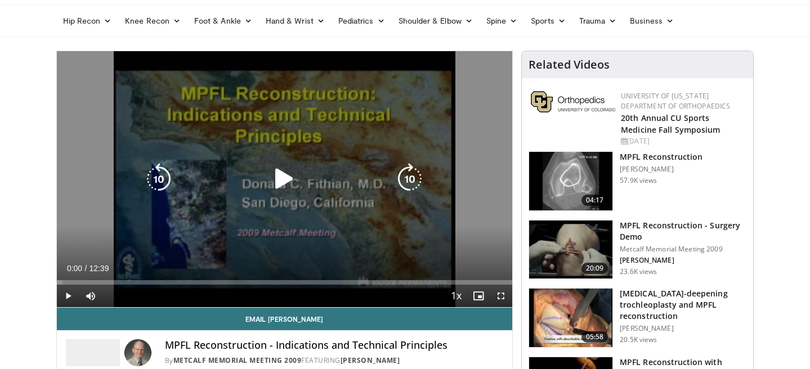
scroll to position [83, 0]
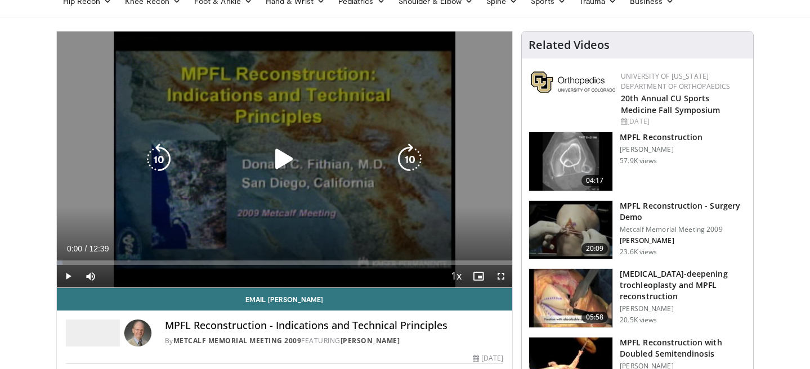
click at [288, 138] on div "10 seconds Tap to unmute" at bounding box center [285, 160] width 456 height 256
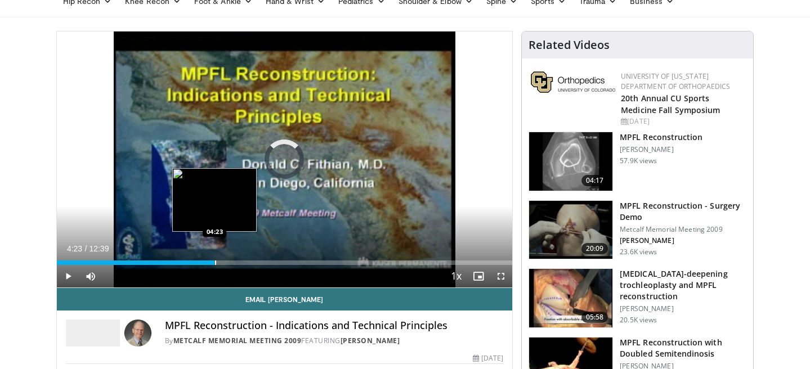
click at [214, 256] on div "Loaded : 5.25% 04:23 04:23" at bounding box center [285, 259] width 456 height 11
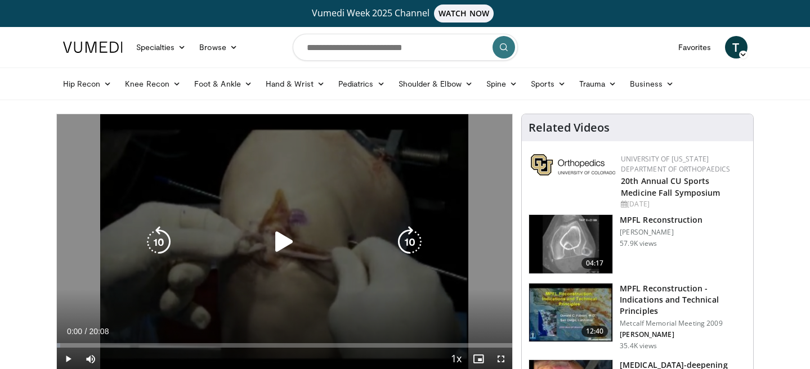
click at [289, 230] on icon "Video Player" at bounding box center [284, 242] width 32 height 32
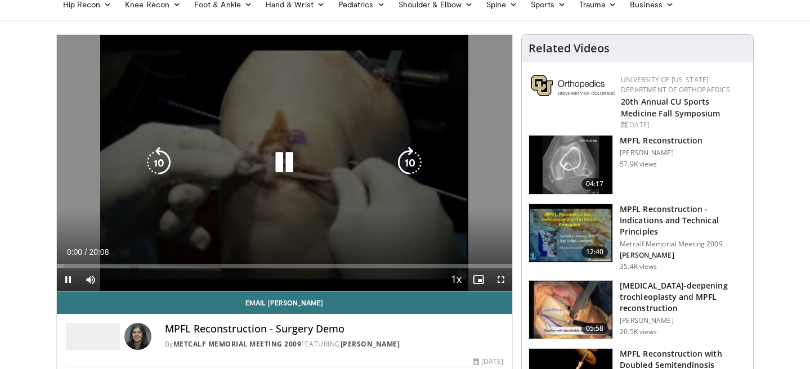
scroll to position [86, 0]
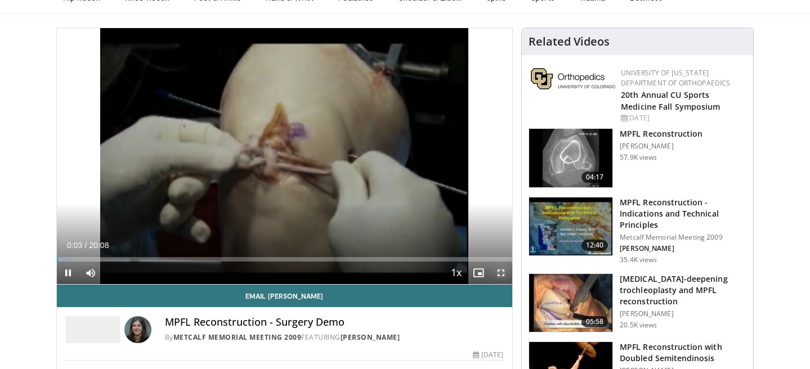
click at [504, 272] on span "Video Player" at bounding box center [501, 273] width 23 height 23
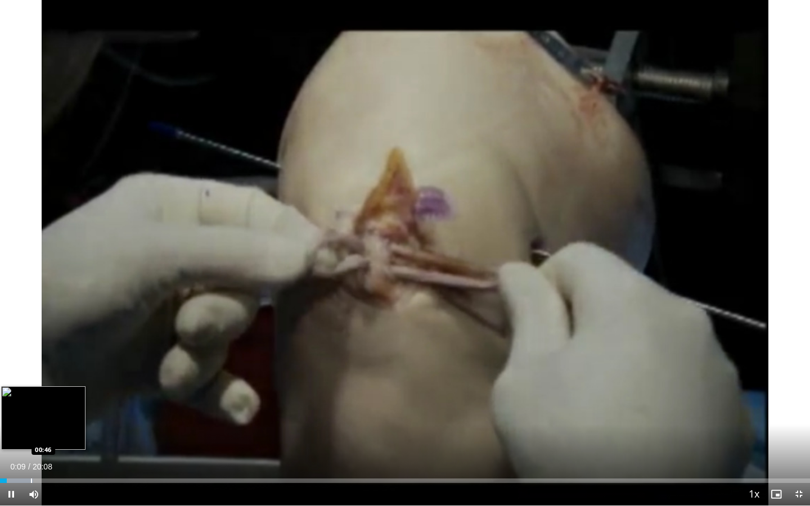
click at [31, 369] on div "Progress Bar" at bounding box center [31, 481] width 1 height 5
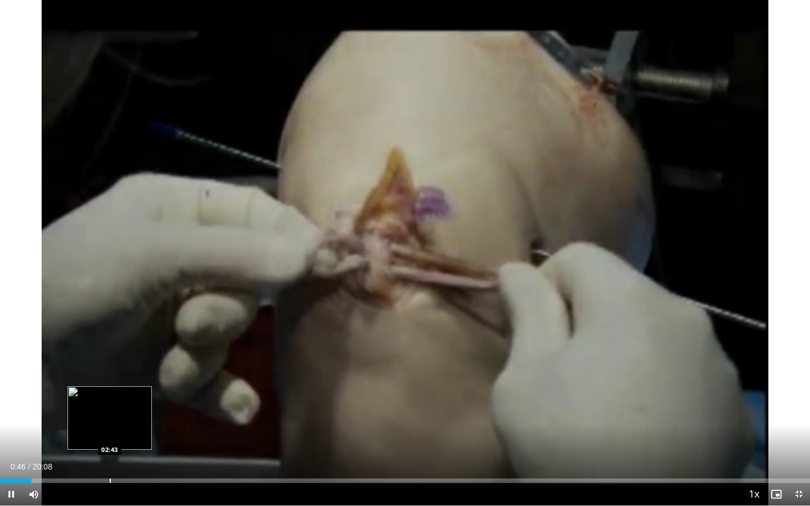
click at [111, 369] on div "Progress Bar" at bounding box center [110, 481] width 1 height 5
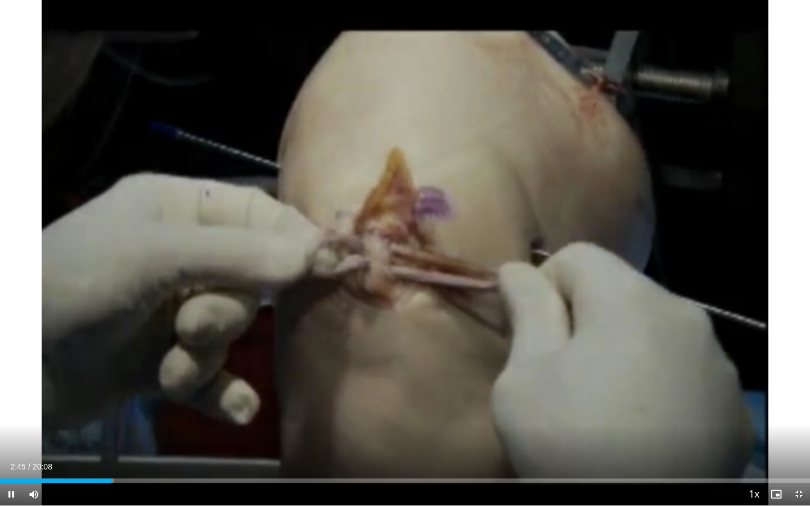
click at [164, 369] on div "Current Time 2:45 / Duration 20:08 Pause Skip Backward Skip Forward Mute Loaded…" at bounding box center [405, 494] width 810 height 23
click at [241, 369] on div "Loaded : 15.74% 02:47 05:55" at bounding box center [405, 478] width 810 height 11
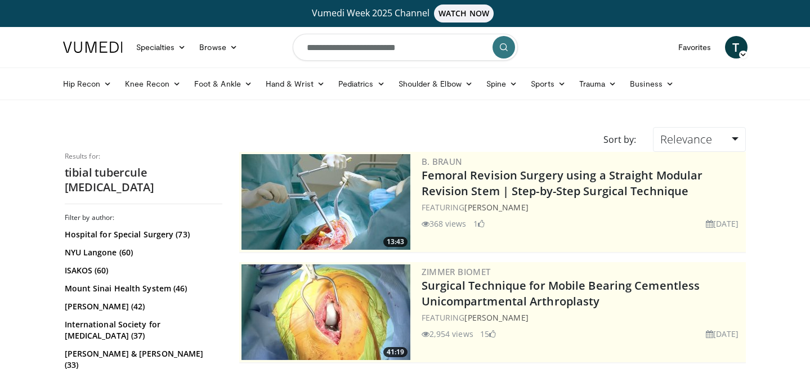
click at [359, 50] on input "**********" at bounding box center [405, 47] width 225 height 27
type input "**********"
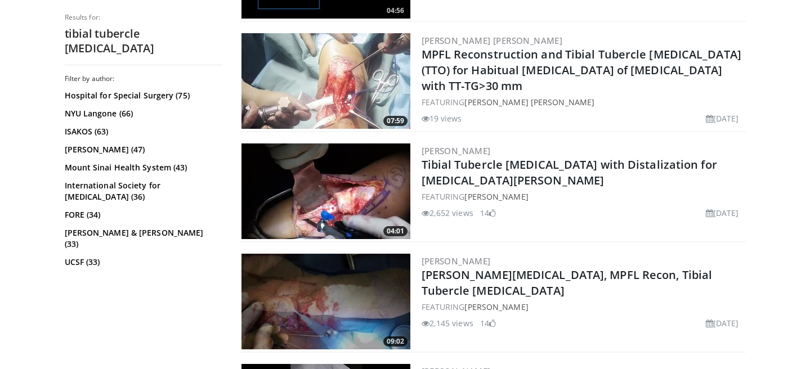
scroll to position [454, 0]
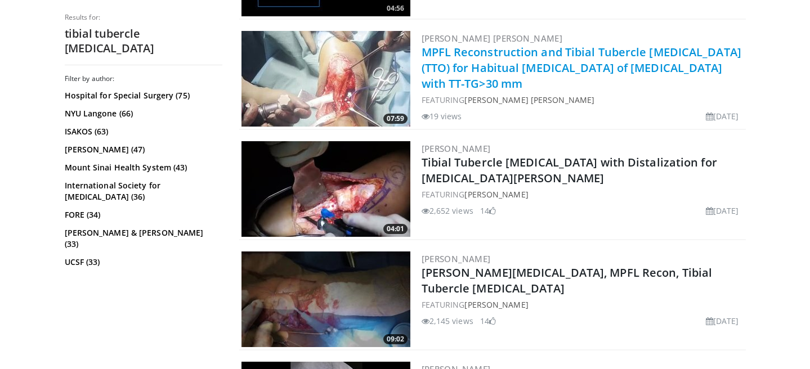
click at [489, 58] on link "MPFL Reconstruction and Tibial Tubercle Osteotomy (TTO) for Habitual Dislocatio…" at bounding box center [582, 67] width 320 height 47
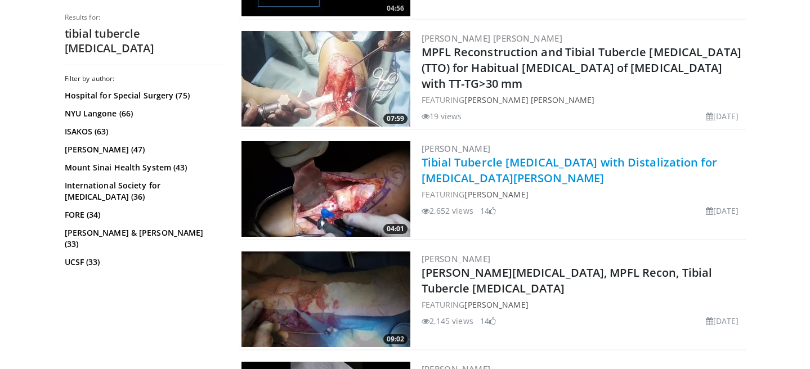
click at [479, 159] on link "Tibial Tubercle [MEDICAL_DATA] with Distalization for [MEDICAL_DATA][PERSON_NAM…" at bounding box center [569, 170] width 295 height 31
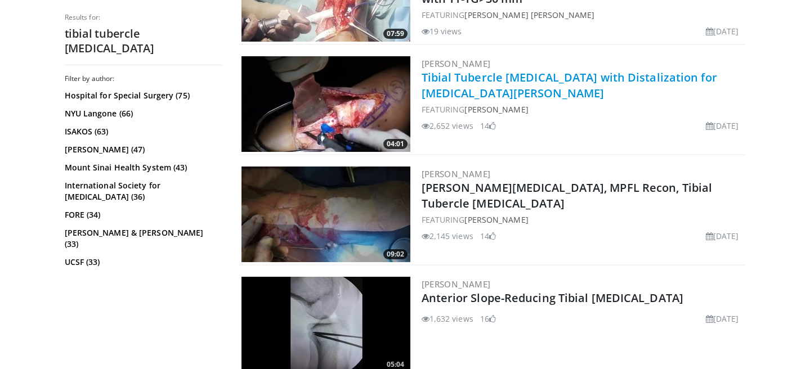
scroll to position [544, 0]
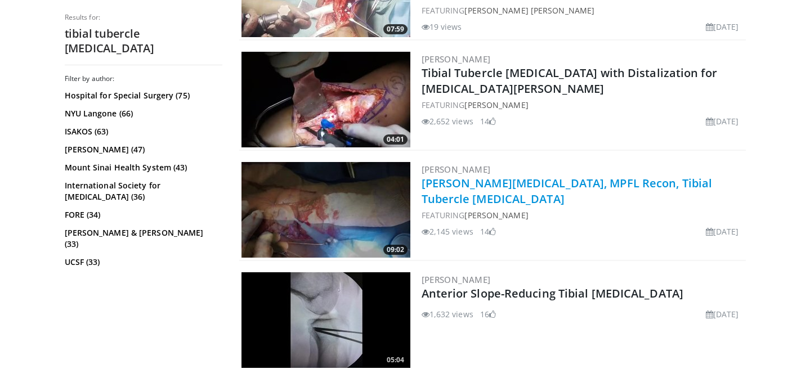
click at [485, 186] on link "MACI Patella, MPFL Recon, Tibial Tubercle Osteotomy" at bounding box center [567, 191] width 291 height 31
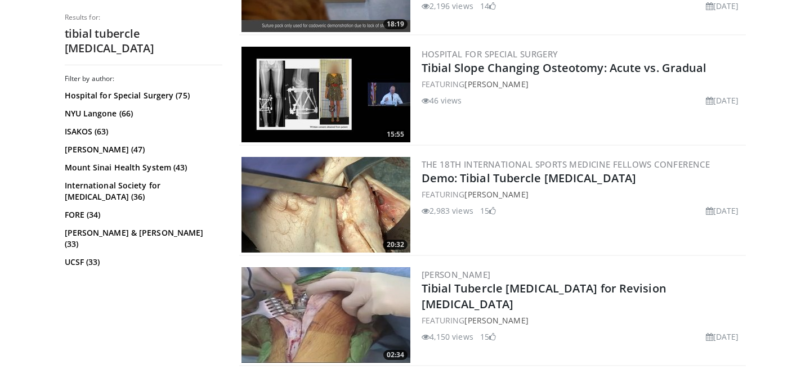
scroll to position [1100, 0]
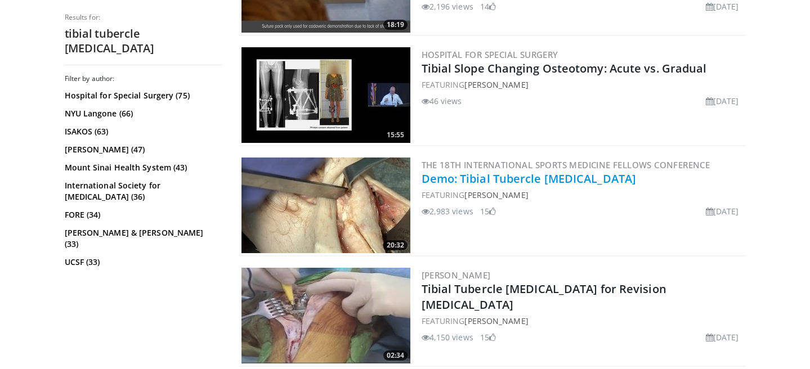
click at [484, 182] on link "Demo: Tibial Tubercle [MEDICAL_DATA]" at bounding box center [529, 178] width 215 height 15
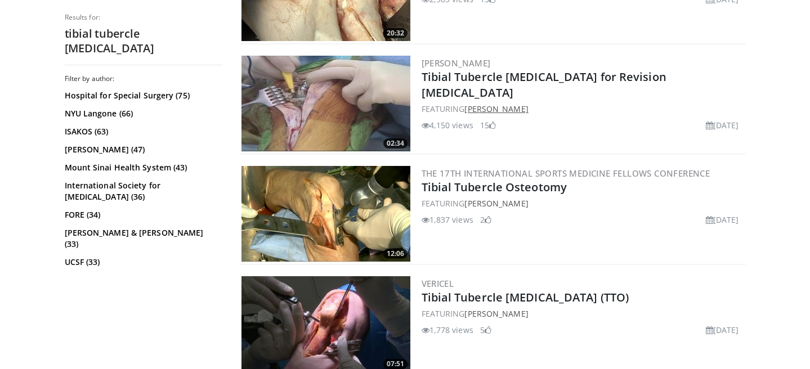
scroll to position [1312, 0]
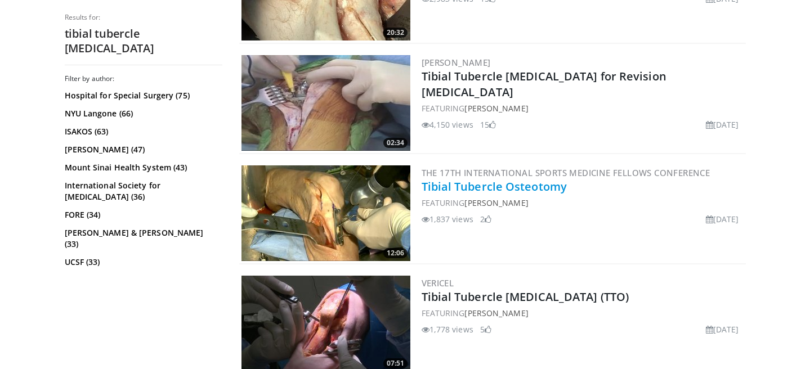
click at [491, 182] on link "Tibial Tubercle Osteotomy" at bounding box center [495, 186] width 146 height 15
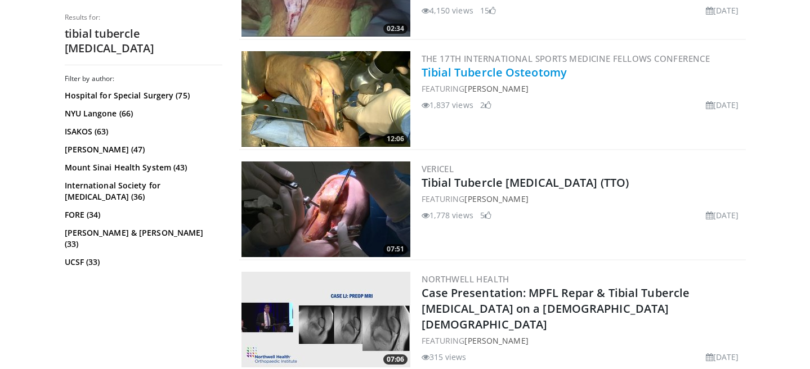
scroll to position [1427, 0]
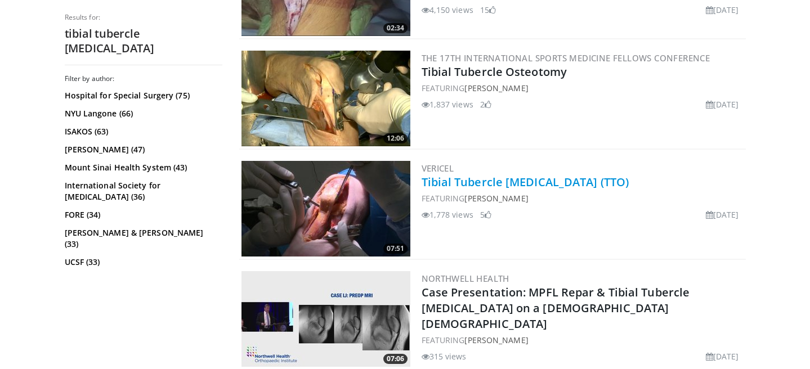
click at [507, 182] on link "Tibial Tubercle [MEDICAL_DATA] (TTO)" at bounding box center [526, 181] width 208 height 15
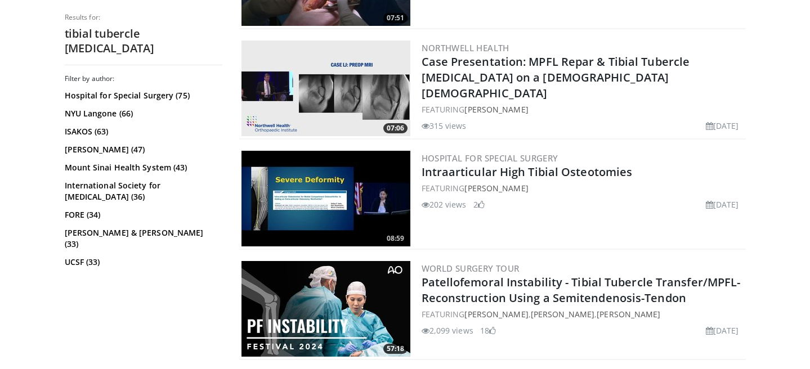
scroll to position [1659, 0]
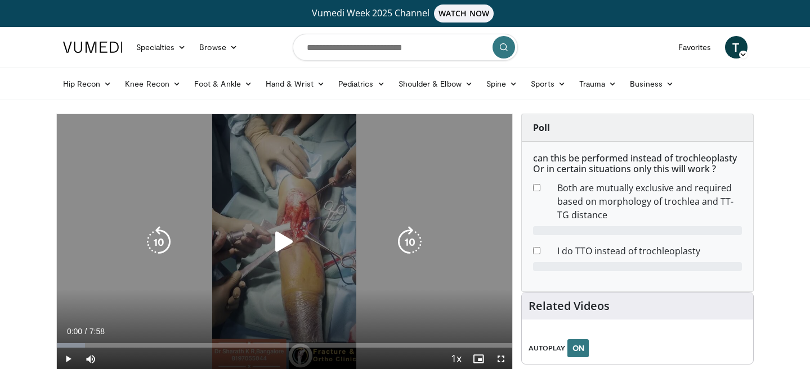
scroll to position [67, 0]
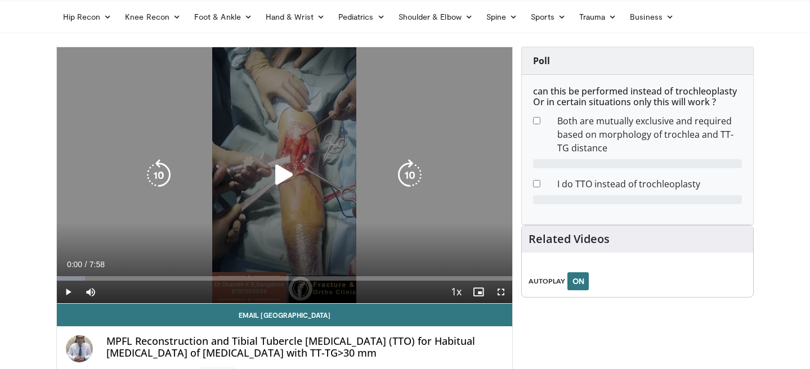
click at [293, 171] on icon "Video Player" at bounding box center [284, 175] width 32 height 32
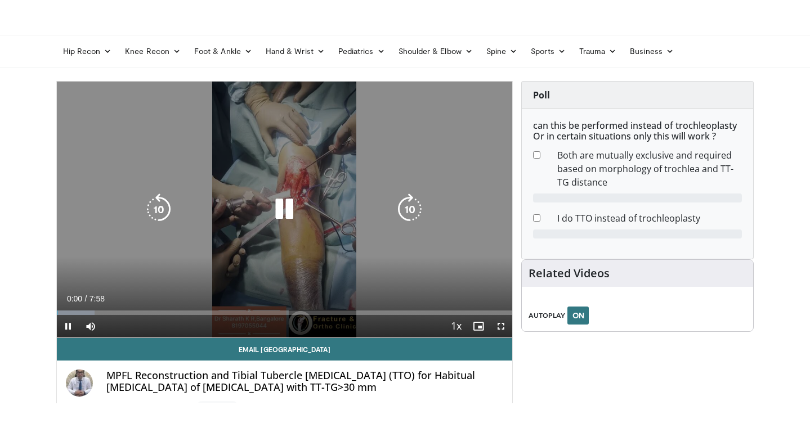
scroll to position [87, 0]
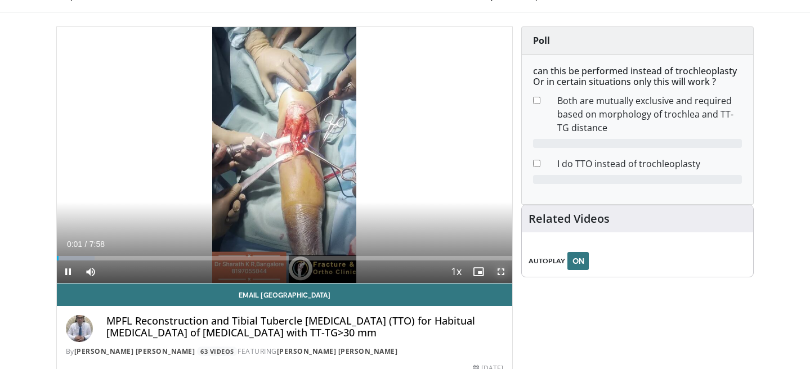
click at [506, 275] on span "Video Player" at bounding box center [501, 272] width 23 height 23
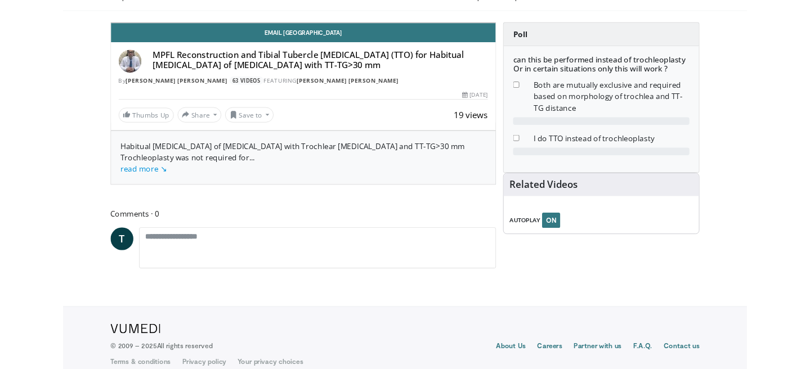
scroll to position [32, 0]
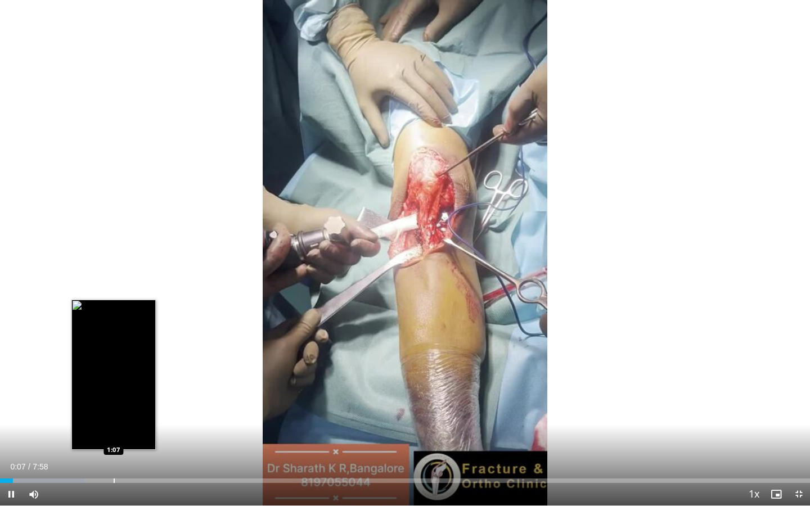
click at [114, 369] on div "Progress Bar" at bounding box center [114, 481] width 1 height 5
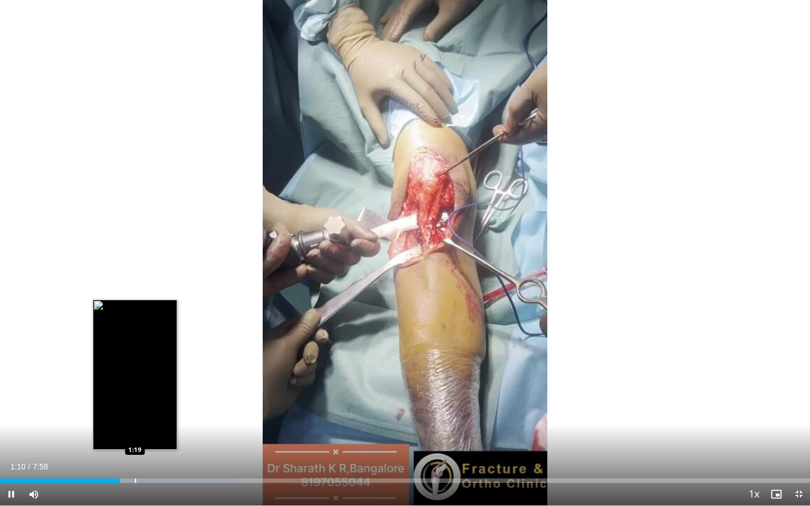
click at [135, 369] on div "Progress Bar" at bounding box center [135, 481] width 1 height 5
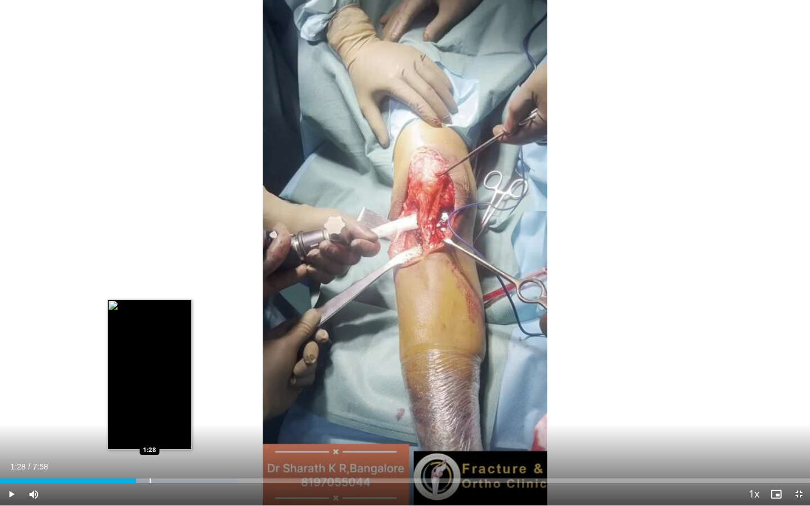
click at [150, 369] on div "Progress Bar" at bounding box center [150, 481] width 1 height 5
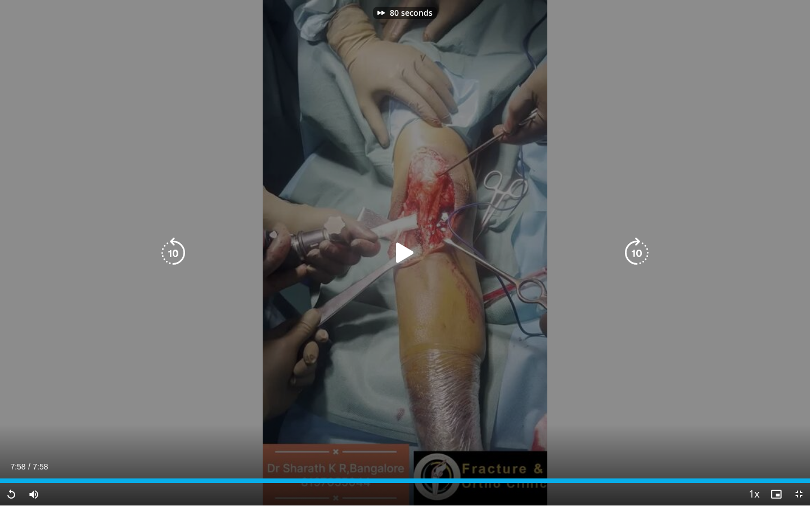
click at [72, 306] on div "80 seconds Tap to unmute" at bounding box center [405, 253] width 810 height 506
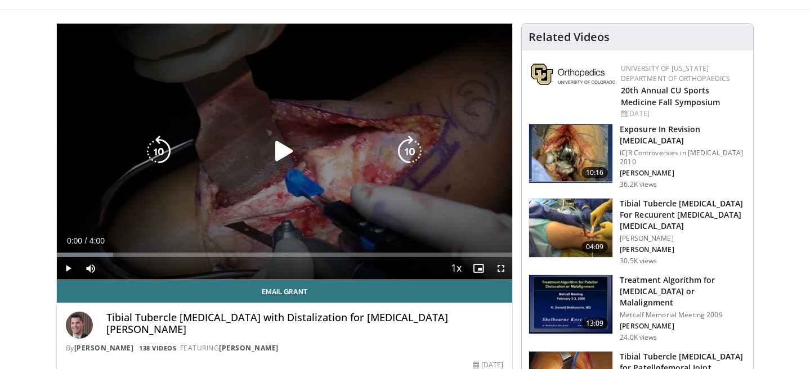
scroll to position [95, 0]
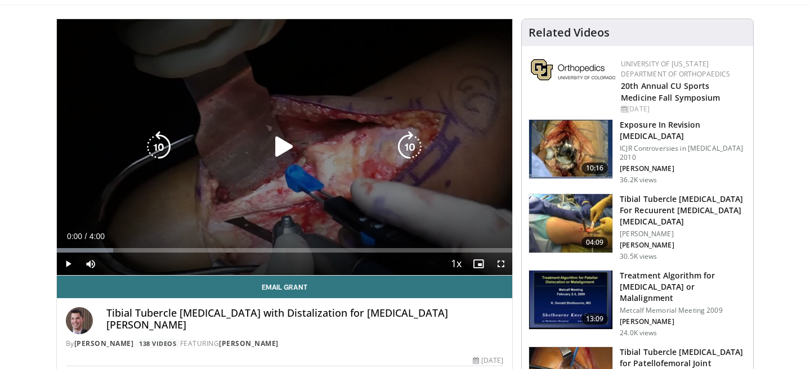
click at [275, 138] on icon "Video Player" at bounding box center [284, 147] width 32 height 32
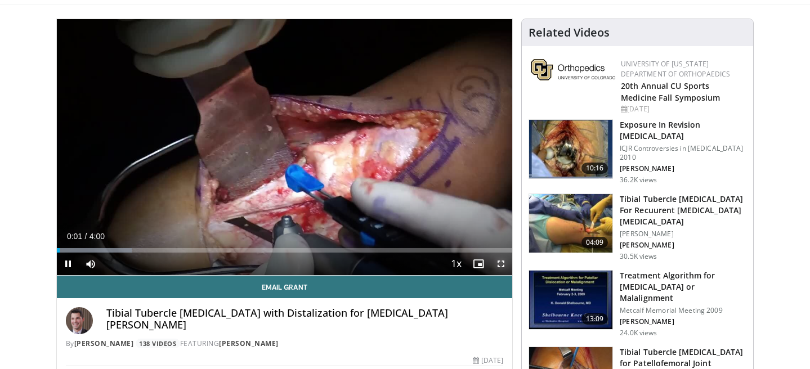
click at [501, 263] on span "Video Player" at bounding box center [501, 264] width 23 height 23
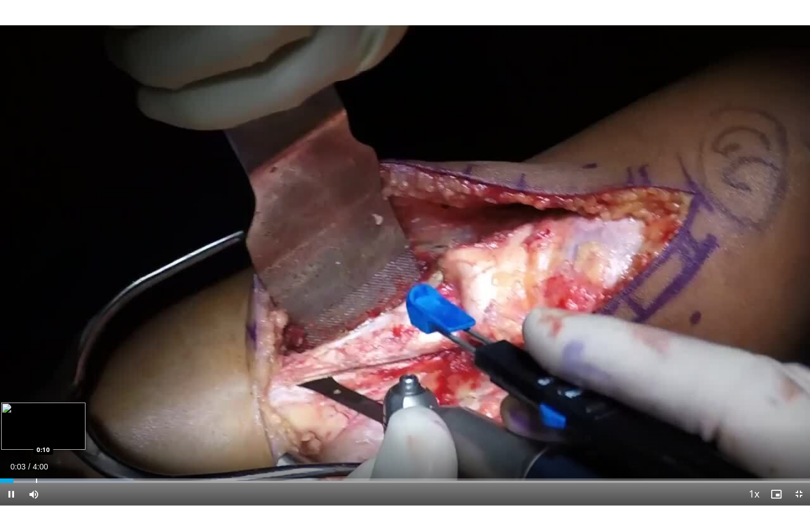
click at [37, 369] on div "Loaded : 16.46% 0:04 0:10" at bounding box center [405, 478] width 810 height 11
click at [69, 369] on div "Loaded : 20.78% 0:12 0:20" at bounding box center [405, 478] width 810 height 11
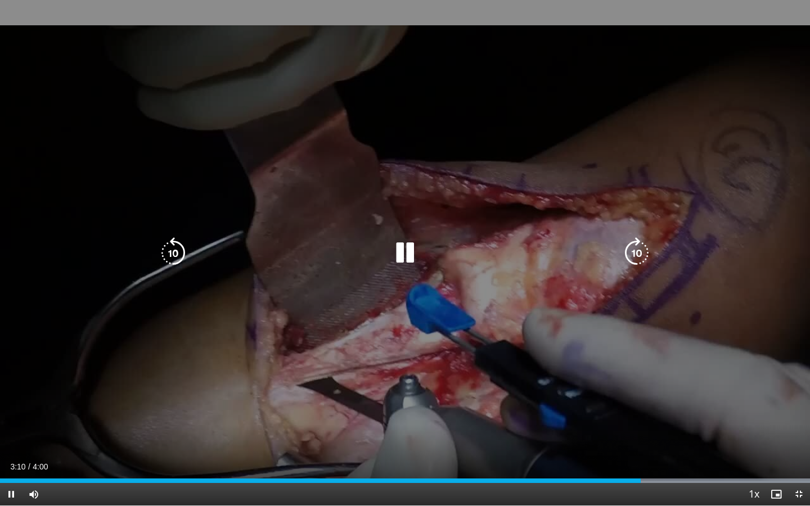
click at [409, 248] on icon "Video Player" at bounding box center [405, 253] width 32 height 32
click at [379, 322] on div "50 seconds Tap to unmute" at bounding box center [405, 253] width 810 height 506
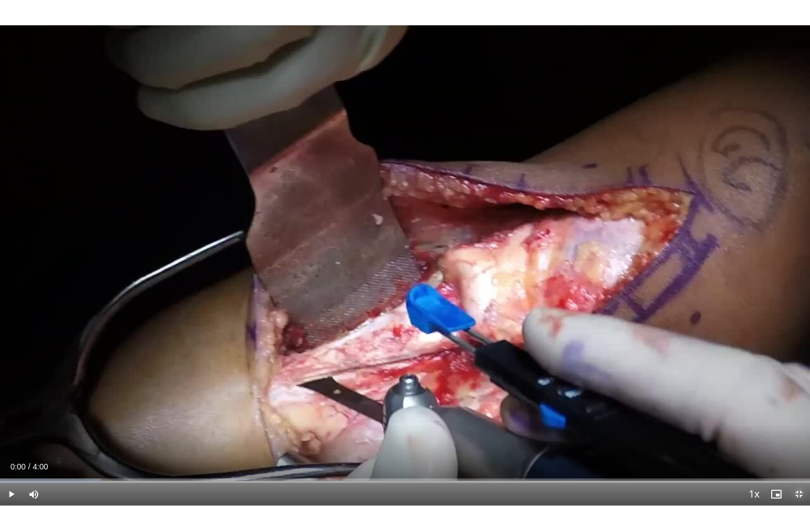
click at [797, 369] on span "Video Player" at bounding box center [799, 494] width 23 height 23
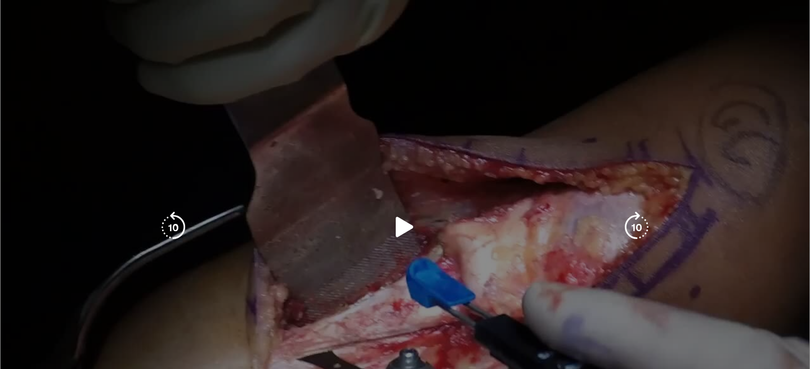
scroll to position [104, 0]
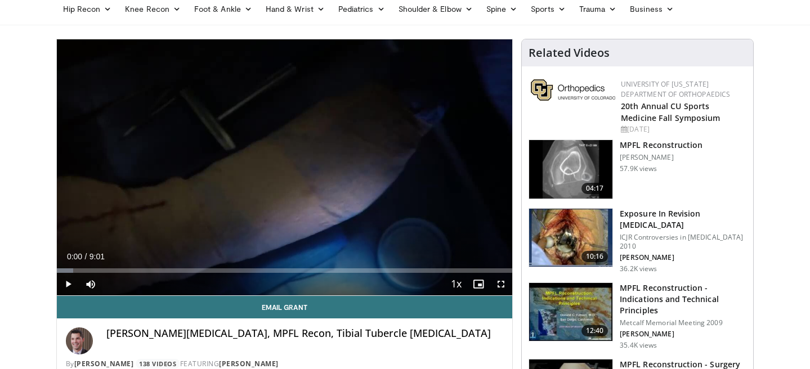
scroll to position [103, 0]
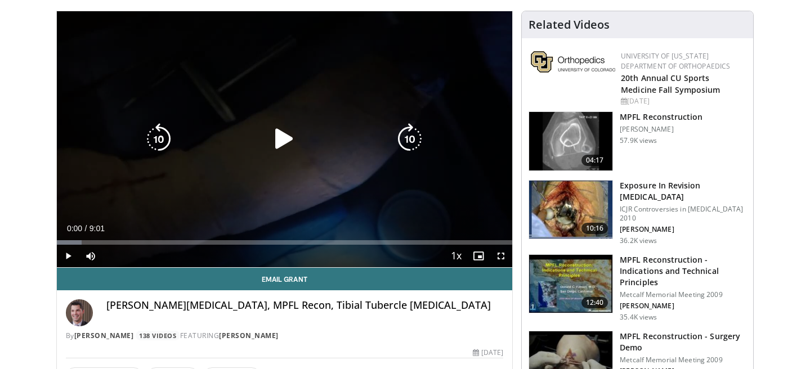
click at [288, 138] on icon "Video Player" at bounding box center [284, 139] width 32 height 32
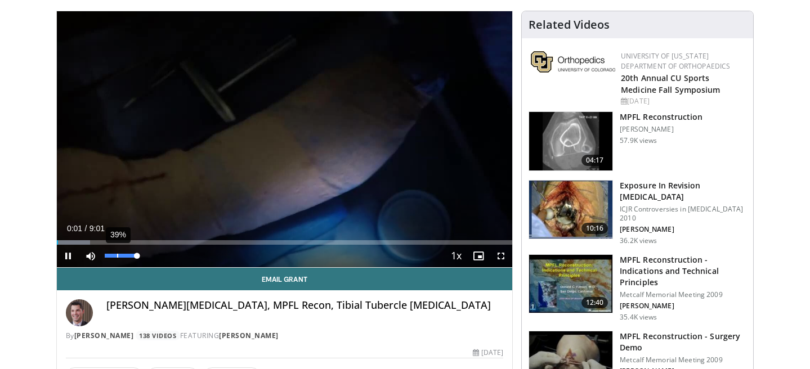
click at [116, 258] on div "39%" at bounding box center [120, 256] width 39 height 23
click at [110, 255] on div "19%" at bounding box center [121, 256] width 32 height 4
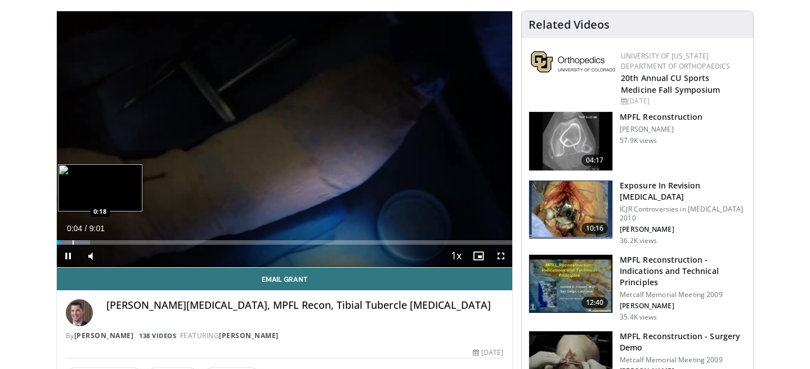
click at [71, 239] on div "Loaded : 7.32% 0:04 0:18" at bounding box center [285, 239] width 456 height 11
click at [78, 241] on div "Progress Bar" at bounding box center [78, 242] width 1 height 5
click at [100, 240] on div "Progress Bar" at bounding box center [100, 242] width 1 height 5
click at [114, 241] on div "Progress Bar" at bounding box center [114, 242] width 1 height 5
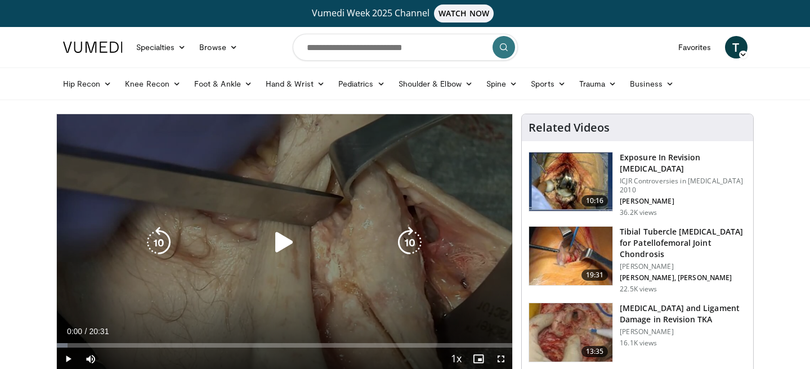
click at [283, 239] on icon "Video Player" at bounding box center [284, 243] width 32 height 32
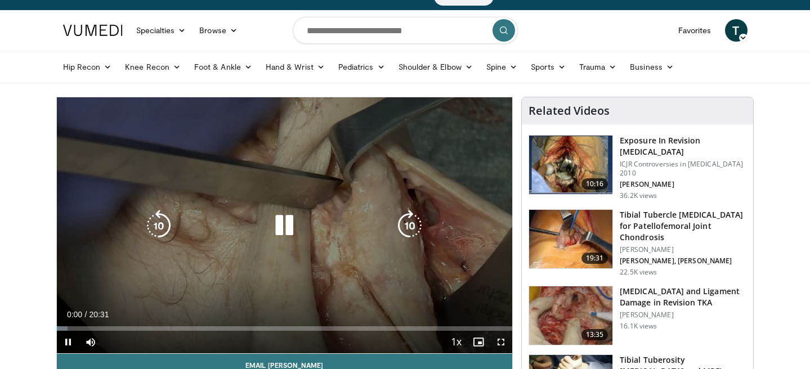
scroll to position [22, 0]
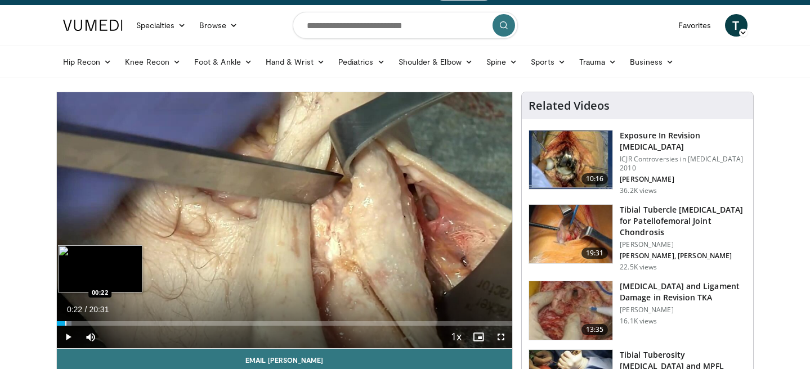
click at [65, 324] on div "Progress Bar" at bounding box center [65, 323] width 1 height 5
click at [80, 324] on div "Progress Bar" at bounding box center [80, 323] width 1 height 5
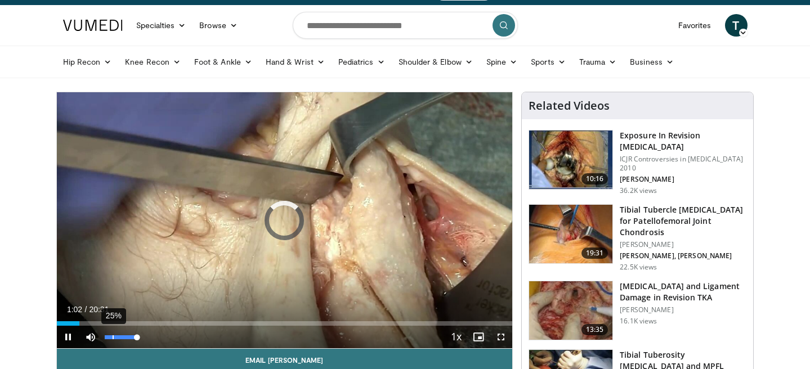
click at [113, 337] on div "25%" at bounding box center [121, 337] width 32 height 4
click at [506, 342] on span "Video Player" at bounding box center [501, 337] width 23 height 23
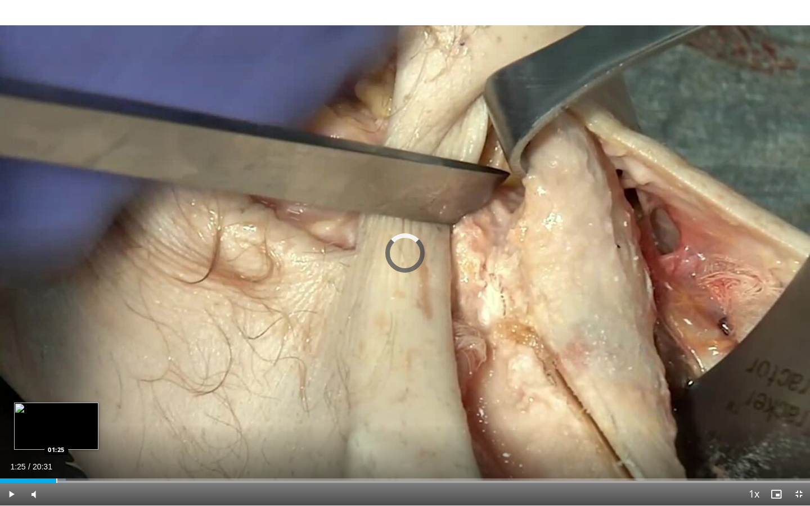
click at [56, 369] on div "Progress Bar" at bounding box center [56, 481] width 1 height 5
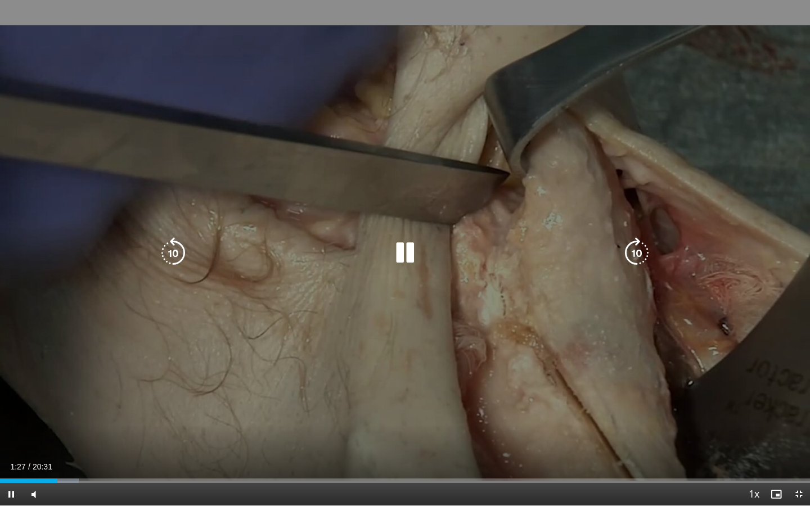
click at [73, 369] on video-js "**********" at bounding box center [405, 253] width 810 height 506
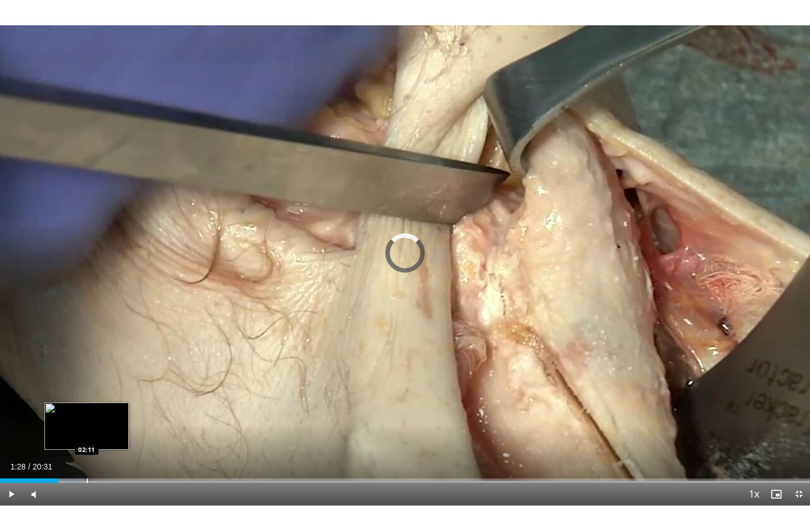
click at [87, 369] on div "Progress Bar" at bounding box center [87, 481] width 1 height 5
click at [107, 369] on div "Progress Bar" at bounding box center [107, 481] width 1 height 5
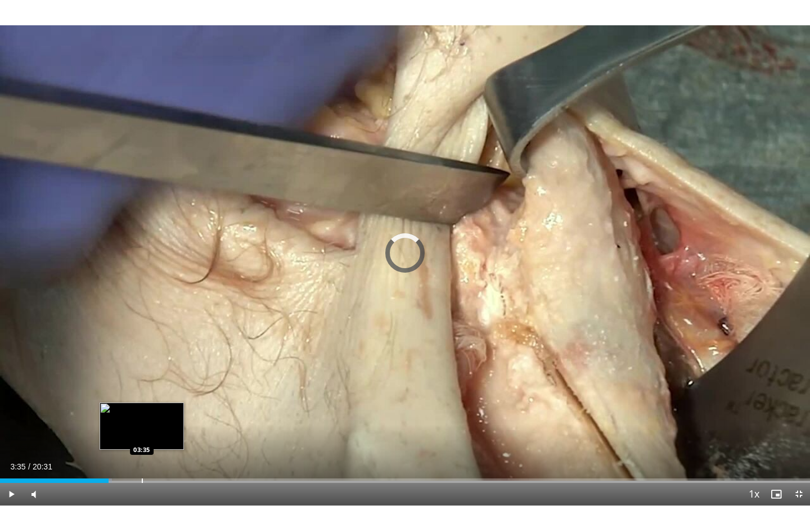
click at [142, 369] on div "Progress Bar" at bounding box center [142, 481] width 1 height 5
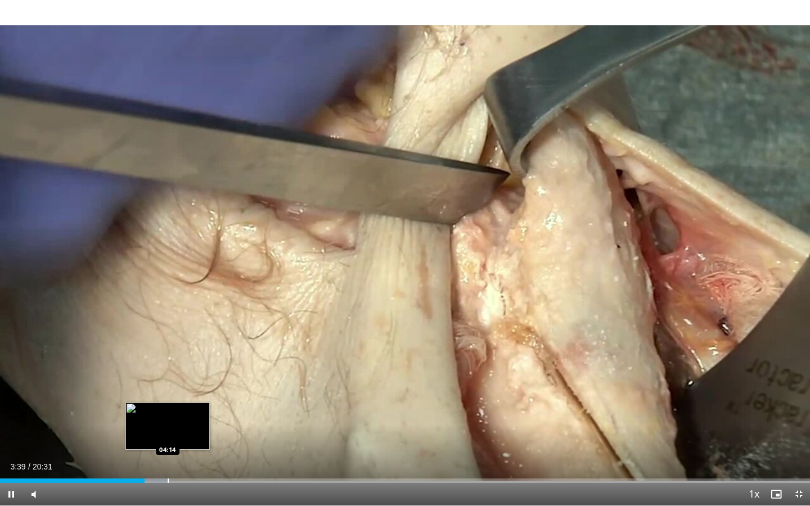
click at [168, 369] on div "Progress Bar" at bounding box center [168, 481] width 1 height 5
click at [192, 369] on div "Progress Bar" at bounding box center [192, 481] width 1 height 5
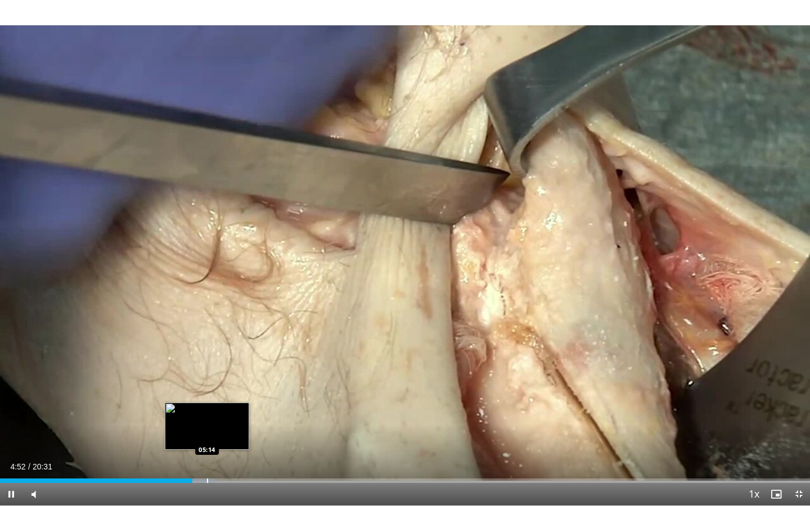
click at [207, 369] on div "Progress Bar" at bounding box center [207, 481] width 1 height 5
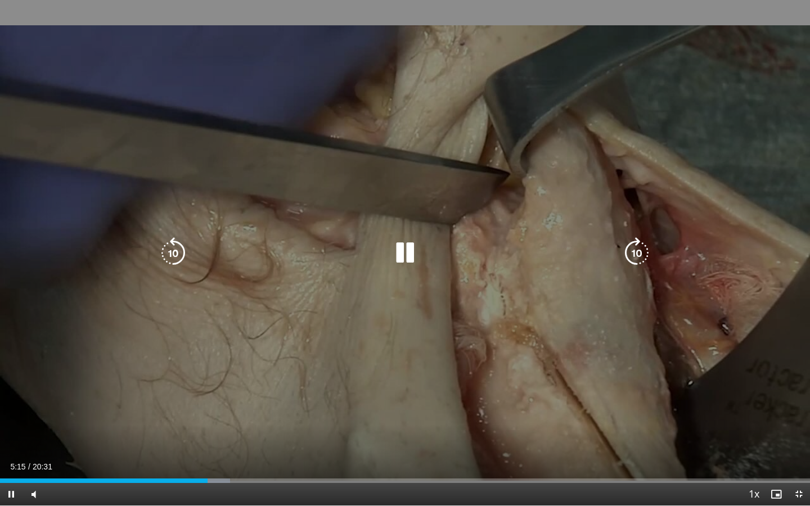
click at [215, 369] on video-js "**********" at bounding box center [405, 253] width 810 height 506
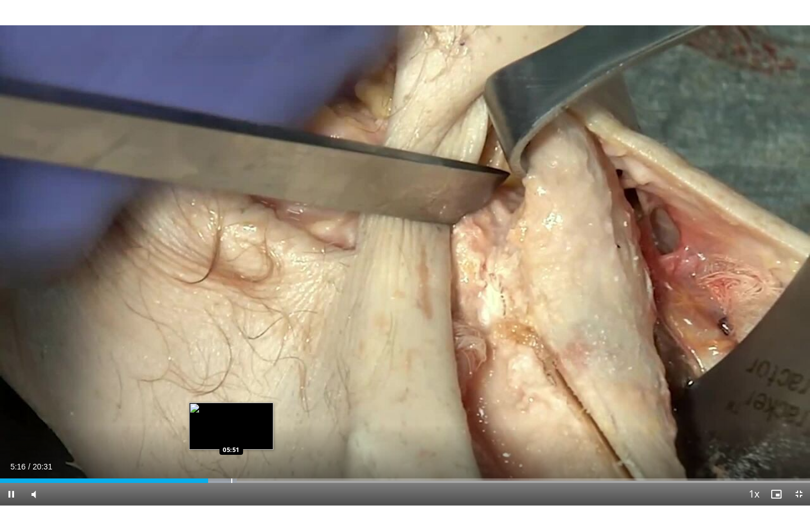
click at [230, 369] on div "Loaded : 29.23% 05:16 05:51" at bounding box center [405, 481] width 810 height 5
click at [254, 369] on div "Progress Bar" at bounding box center [253, 481] width 1 height 5
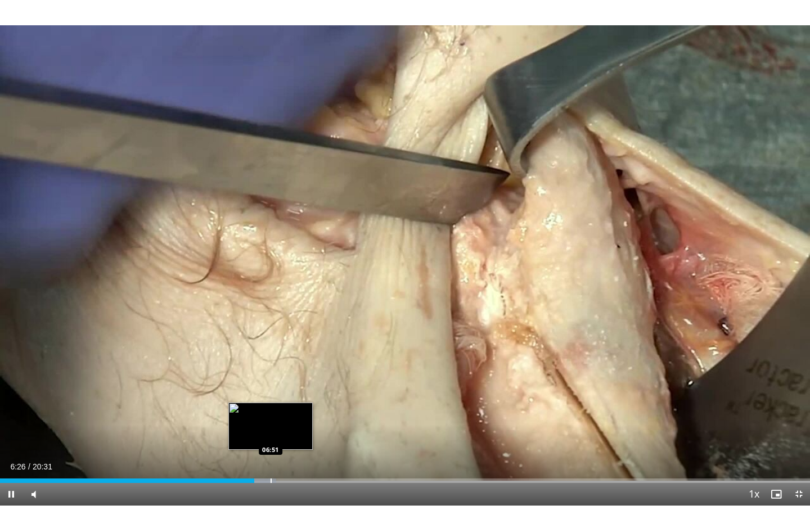
click at [272, 369] on div "Progress Bar" at bounding box center [271, 481] width 1 height 5
click at [295, 369] on div "Progress Bar" at bounding box center [294, 481] width 1 height 5
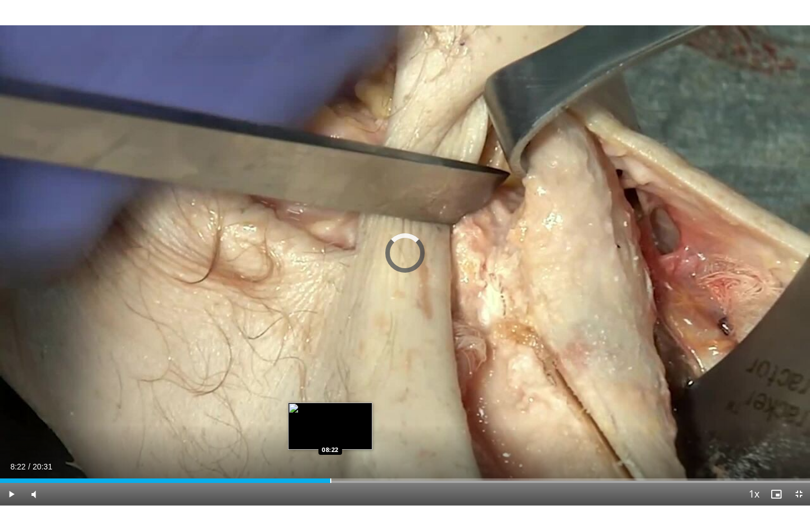
click at [330, 369] on div "Loaded : 36.54% 07:30 08:22" at bounding box center [405, 478] width 810 height 11
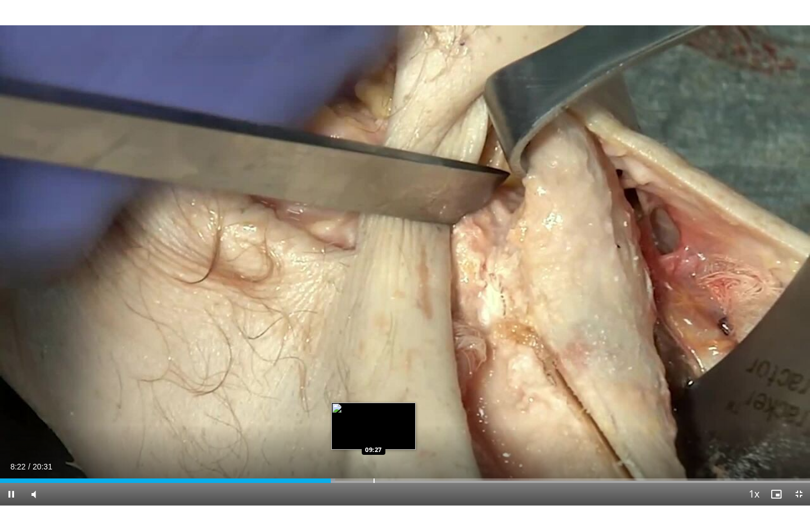
click at [374, 369] on div "Progress Bar" at bounding box center [374, 481] width 1 height 5
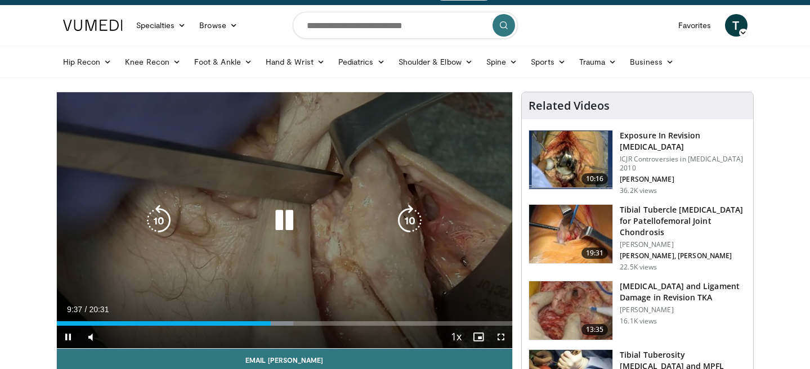
click at [281, 205] on icon "Video Player" at bounding box center [284, 221] width 32 height 32
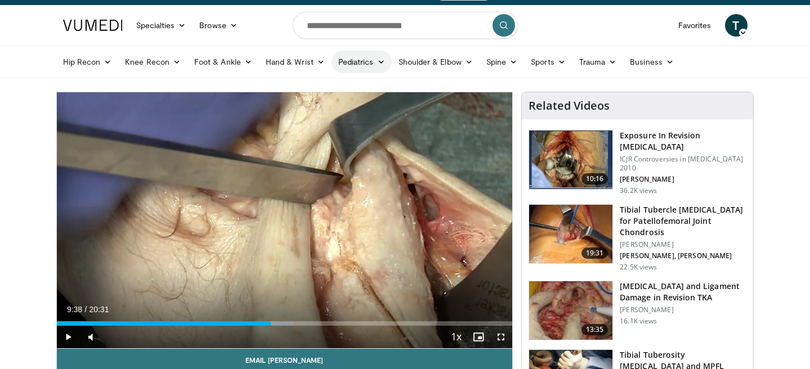
scroll to position [126, 0]
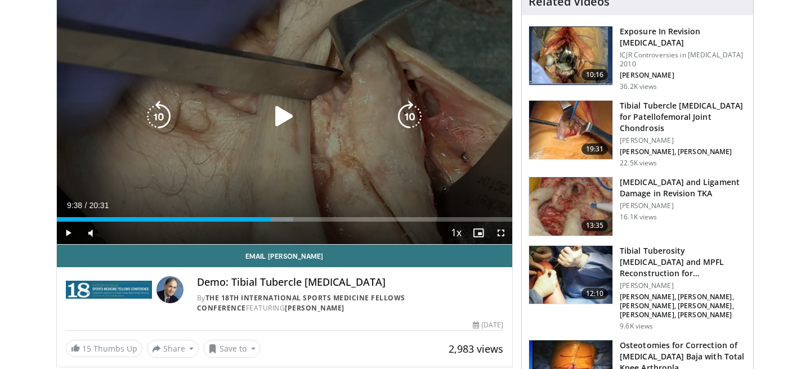
click at [286, 116] on icon "Video Player" at bounding box center [284, 117] width 32 height 32
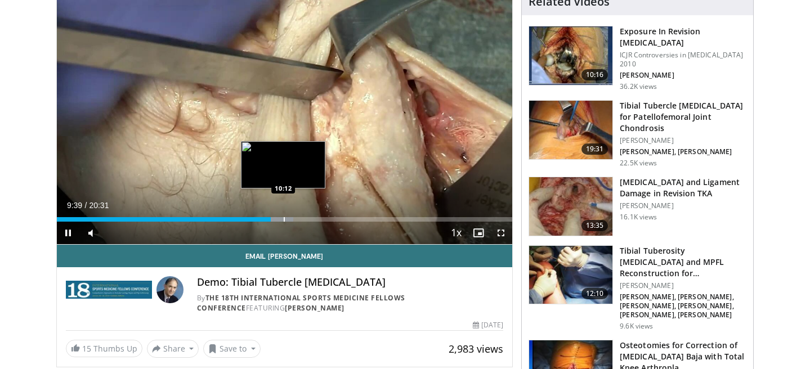
click at [285, 219] on div "Progress Bar" at bounding box center [284, 219] width 1 height 5
click at [296, 218] on div "Progress Bar" at bounding box center [295, 219] width 1 height 5
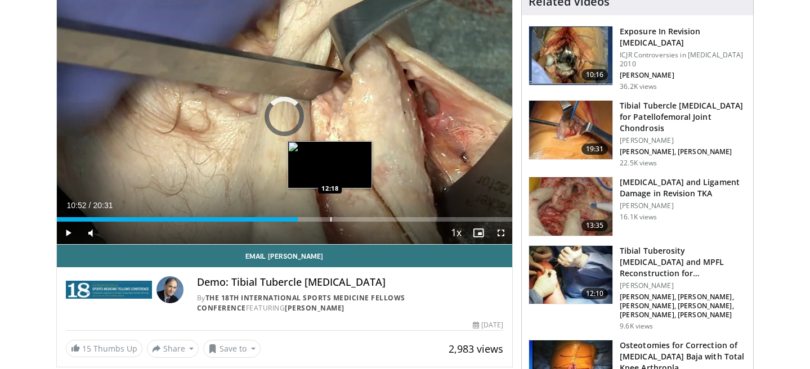
click at [330, 217] on div "Loaded : 0.00% 12:18 12:18" at bounding box center [285, 216] width 456 height 11
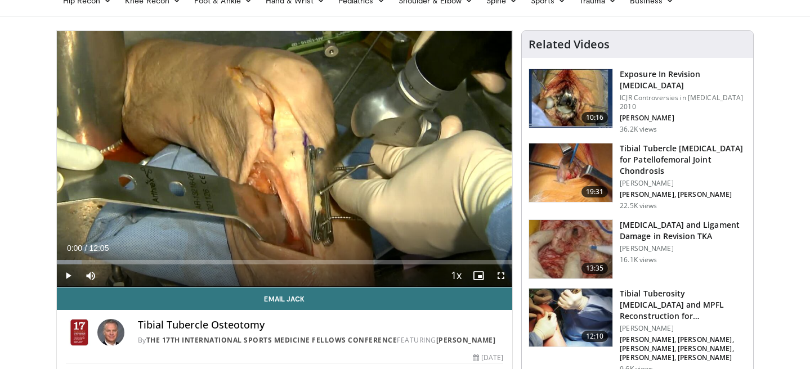
scroll to position [69, 0]
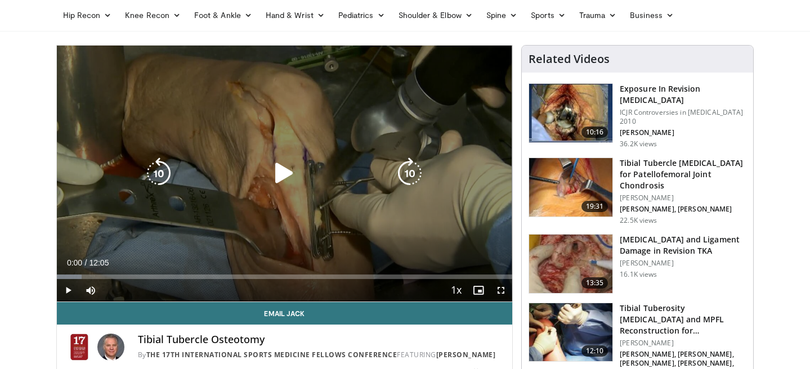
click at [279, 181] on icon "Video Player" at bounding box center [284, 174] width 32 height 32
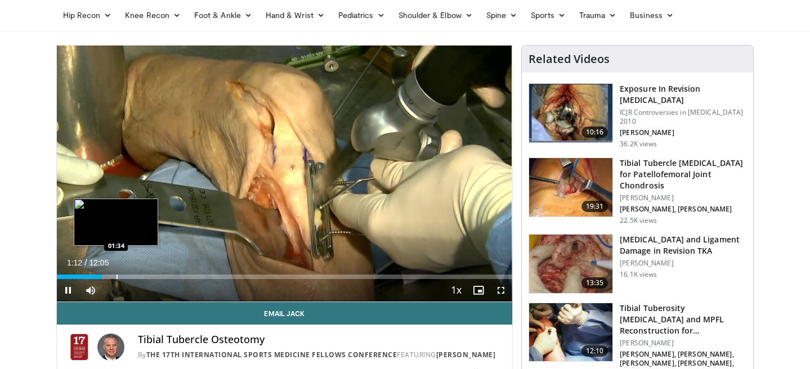
click at [116, 275] on div "Progress Bar" at bounding box center [116, 277] width 1 height 5
click at [133, 274] on div "Loaded : 19.27% 01:35 01:49" at bounding box center [285, 273] width 456 height 11
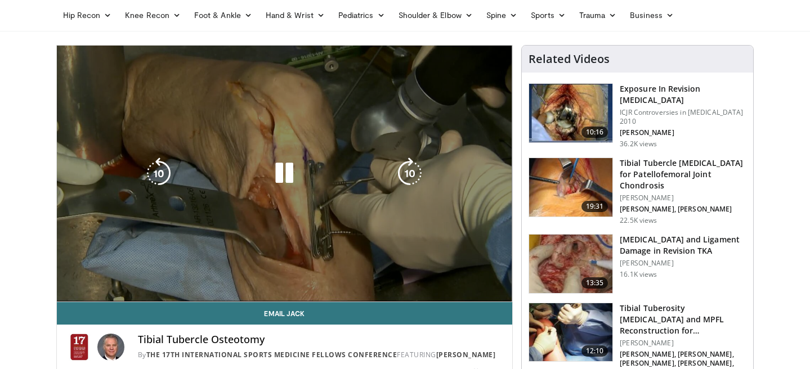
click at [146, 275] on video-js "**********" at bounding box center [285, 174] width 456 height 257
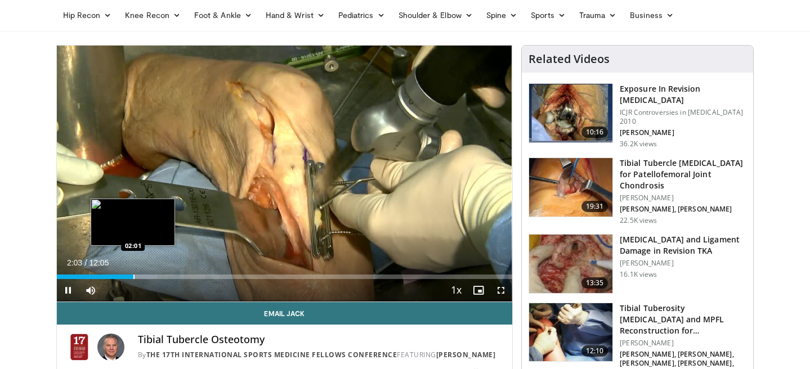
click at [135, 277] on div "Progress Bar" at bounding box center [133, 277] width 1 height 5
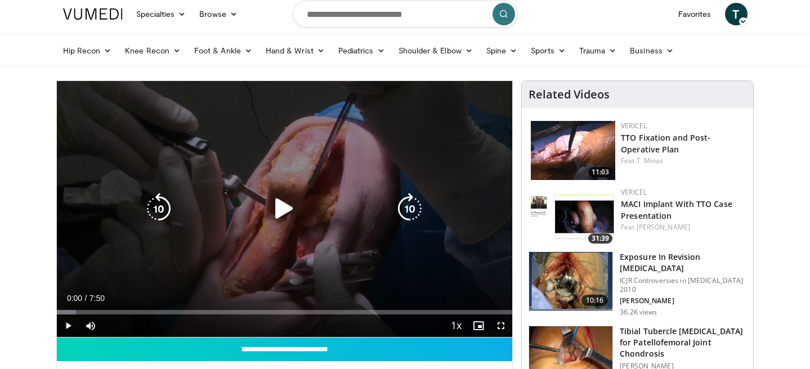
scroll to position [34, 0]
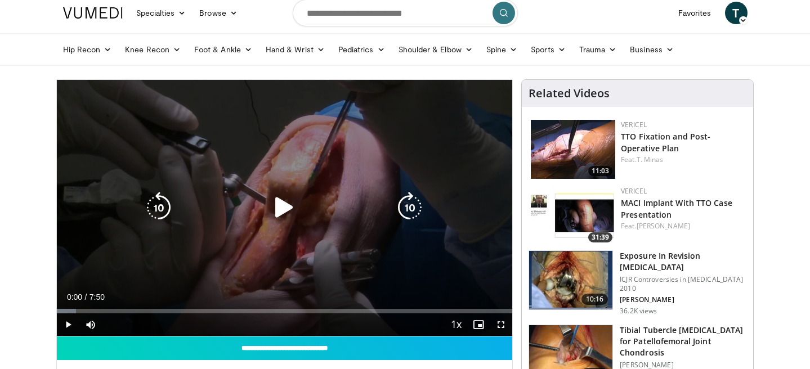
click at [284, 201] on icon "Video Player" at bounding box center [284, 208] width 32 height 32
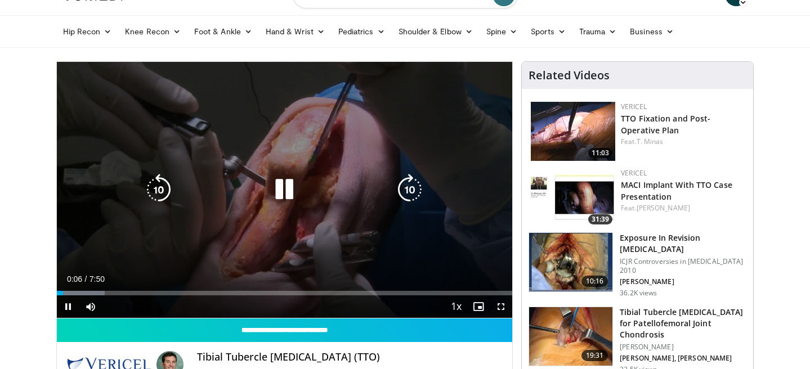
scroll to position [56, 0]
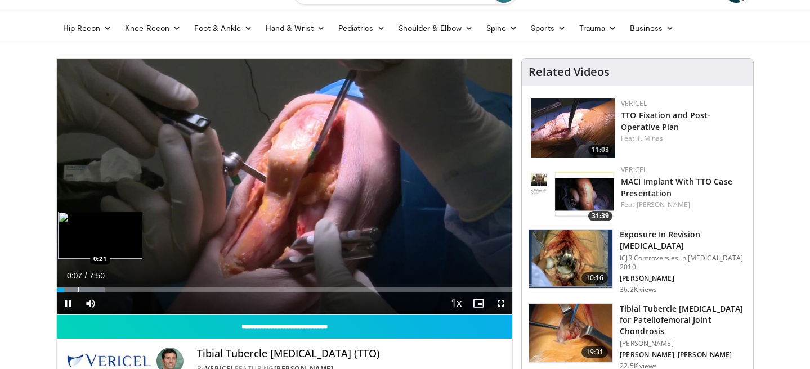
click at [78, 288] on div "Progress Bar" at bounding box center [78, 290] width 1 height 5
click at [92, 288] on div "Progress Bar" at bounding box center [91, 290] width 1 height 5
click at [103, 287] on div "Loaded : 14.87% 0:37 0:45" at bounding box center [285, 286] width 456 height 11
click at [97, 289] on div "Progress Bar" at bounding box center [97, 290] width 1 height 5
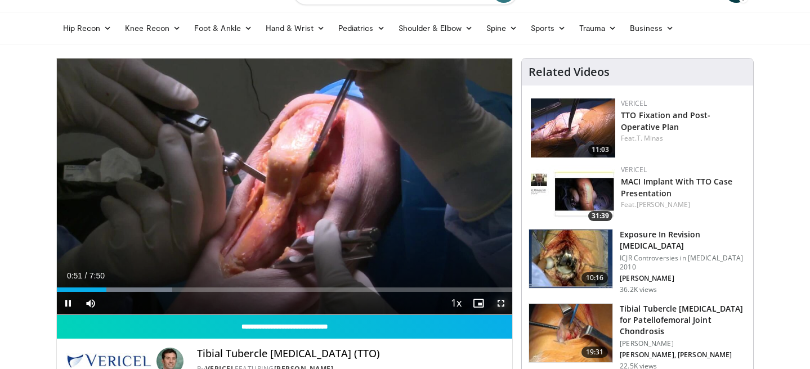
click at [499, 304] on span "Video Player" at bounding box center [501, 303] width 23 height 23
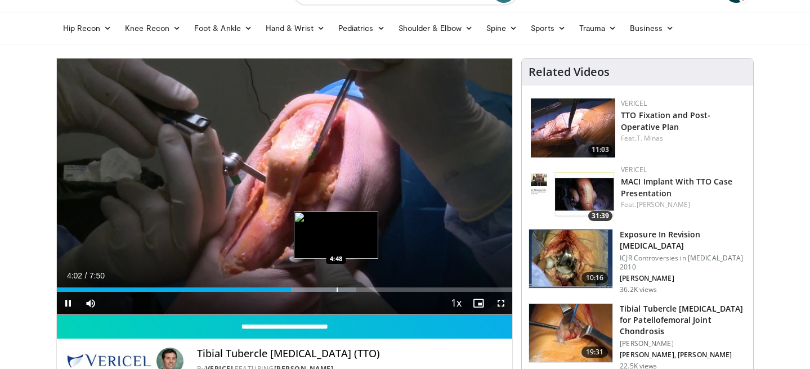
click at [337, 288] on div "Progress Bar" at bounding box center [337, 290] width 1 height 5
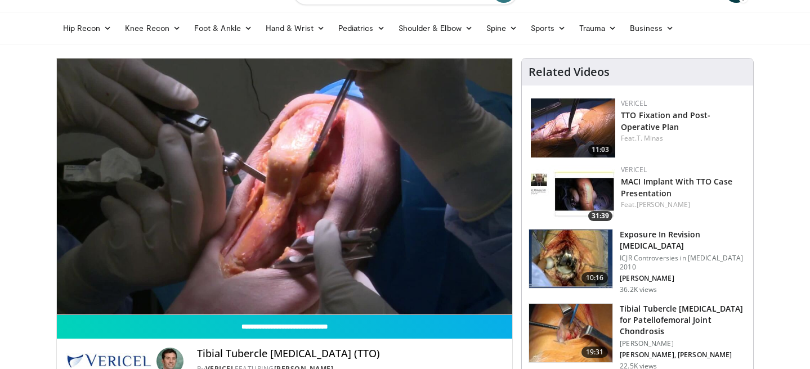
click at [554, 122] on img at bounding box center [573, 127] width 84 height 59
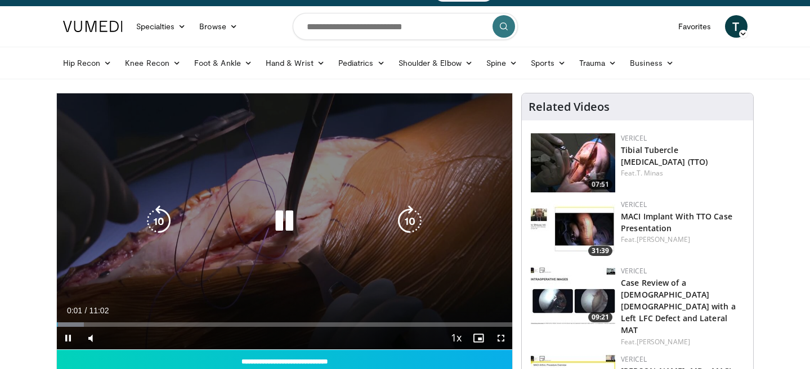
scroll to position [21, 0]
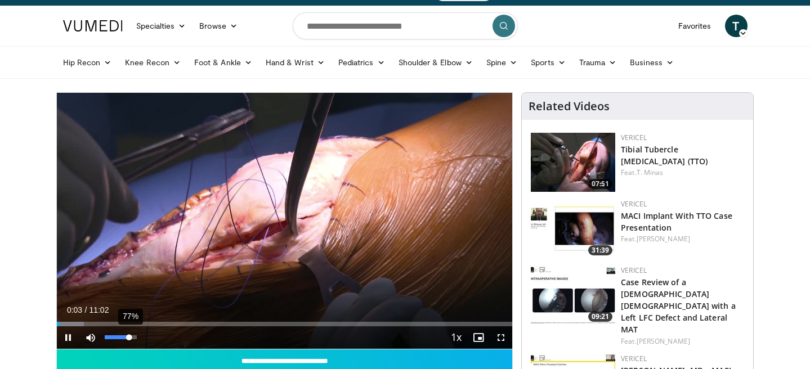
drag, startPoint x: 114, startPoint y: 337, endPoint x: 129, endPoint y: 337, distance: 15.2
click at [129, 337] on div "Volume Level" at bounding box center [117, 337] width 25 height 4
click at [497, 340] on span "Video Player" at bounding box center [501, 337] width 23 height 23
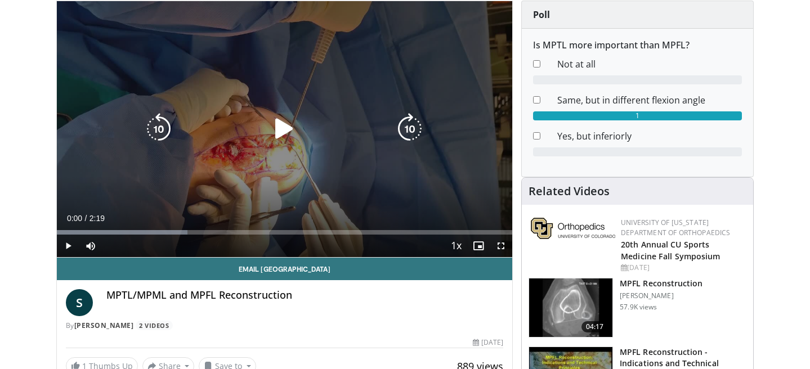
scroll to position [113, 0]
click at [276, 122] on icon "Video Player" at bounding box center [284, 129] width 32 height 32
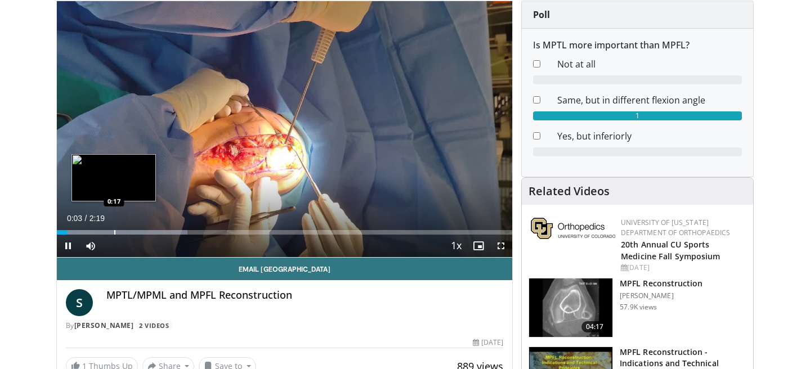
click at [114, 228] on div "Loaded : 28.67% 0:03 0:17" at bounding box center [285, 229] width 456 height 11
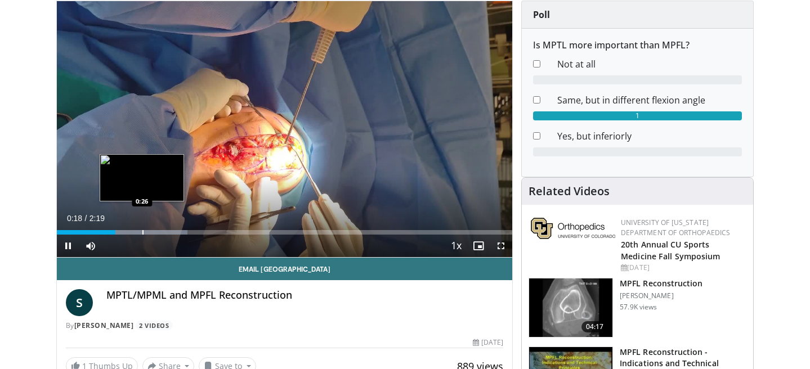
click at [144, 230] on div "Progress Bar" at bounding box center [142, 232] width 1 height 5
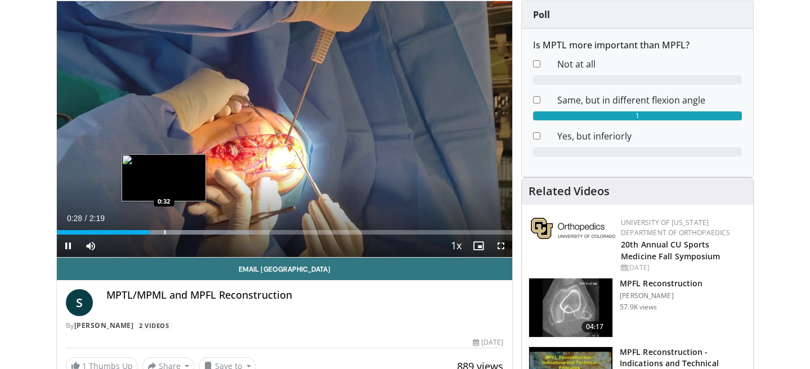
click at [164, 230] on div "Progress Bar" at bounding box center [164, 232] width 1 height 5
click at [181, 232] on div "Progress Bar" at bounding box center [180, 232] width 1 height 5
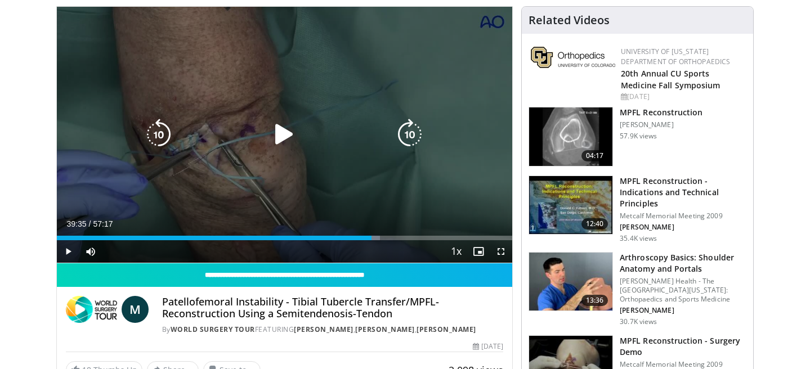
click at [285, 113] on div "120 seconds Tap to unmute" at bounding box center [285, 135] width 456 height 256
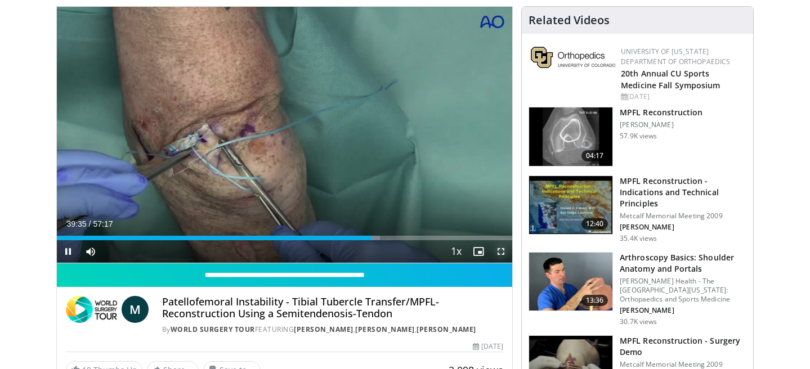
click at [501, 255] on span "Video Player" at bounding box center [501, 251] width 23 height 23
click at [501, 252] on span "Video Player" at bounding box center [501, 251] width 23 height 23
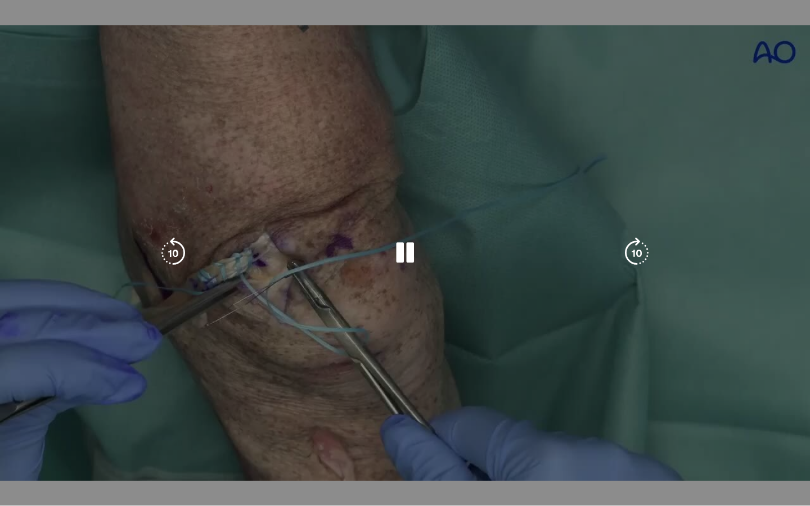
click at [801, 369] on video-js "**********" at bounding box center [405, 253] width 810 height 506
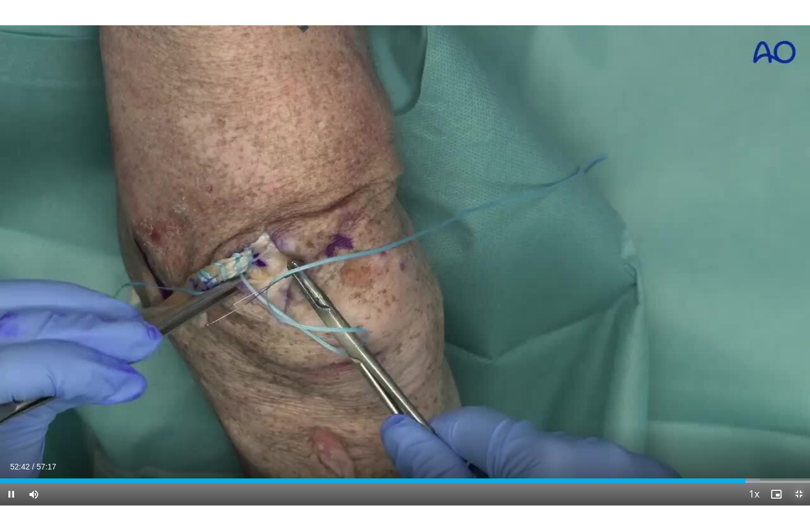
click at [800, 369] on span "Video Player" at bounding box center [799, 494] width 23 height 23
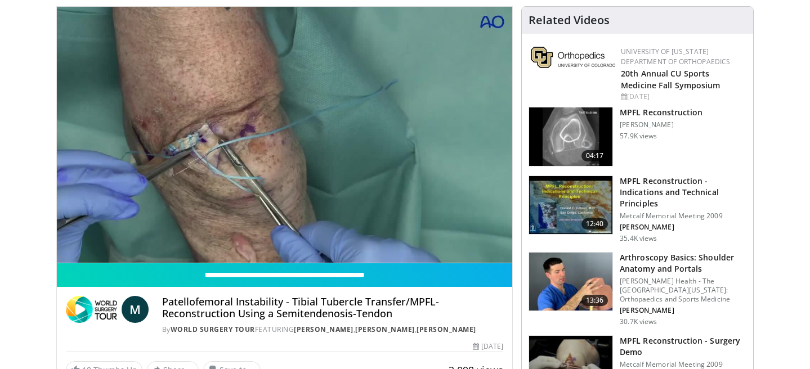
click at [564, 137] on img at bounding box center [570, 136] width 83 height 59
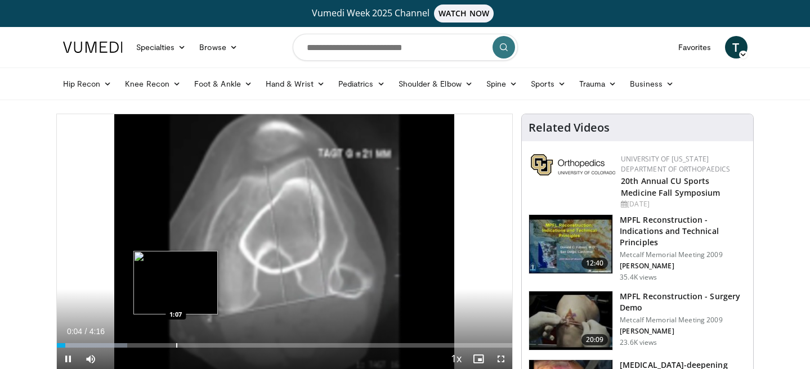
click at [176, 343] on div "Progress Bar" at bounding box center [176, 345] width 1 height 5
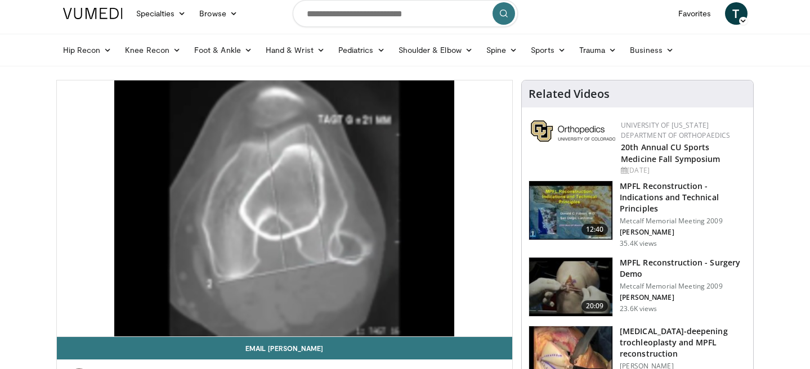
scroll to position [44, 0]
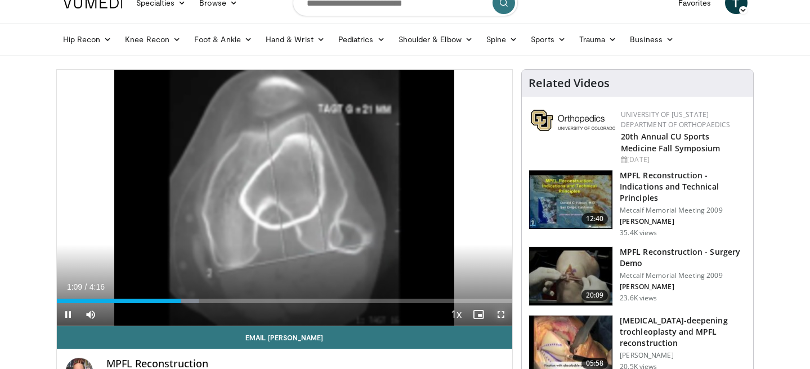
click at [501, 317] on span "Video Player" at bounding box center [501, 314] width 23 height 23
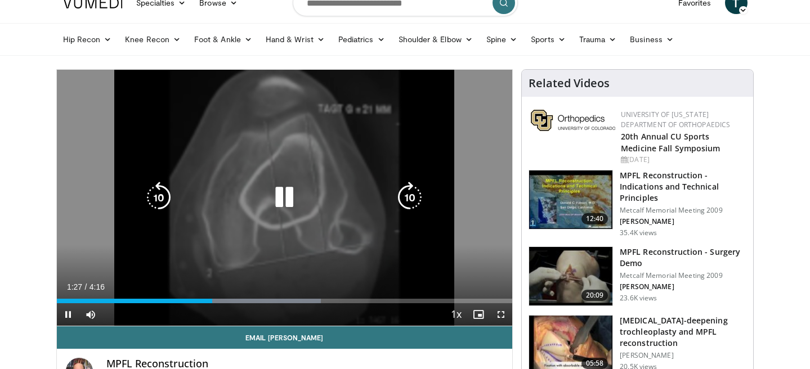
click at [281, 199] on icon "Video Player" at bounding box center [284, 198] width 32 height 32
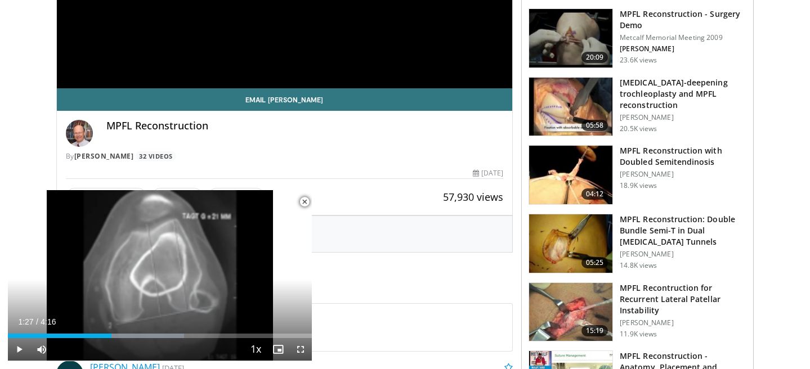
scroll to position [283, 0]
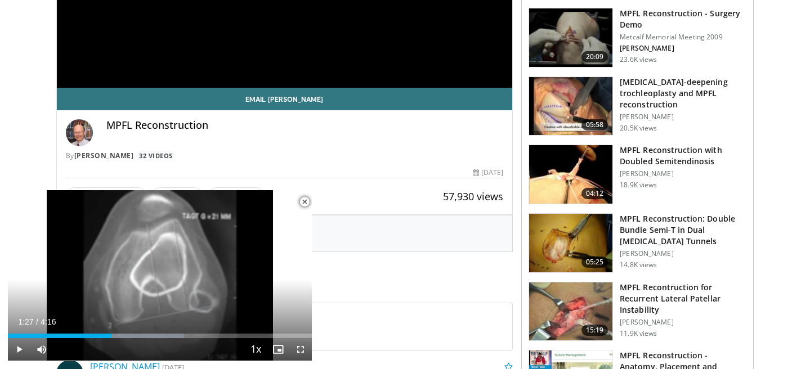
click at [692, 89] on h3 "[MEDICAL_DATA]-deepening trochleoplasty and MPFL reconstruction" at bounding box center [683, 94] width 127 height 34
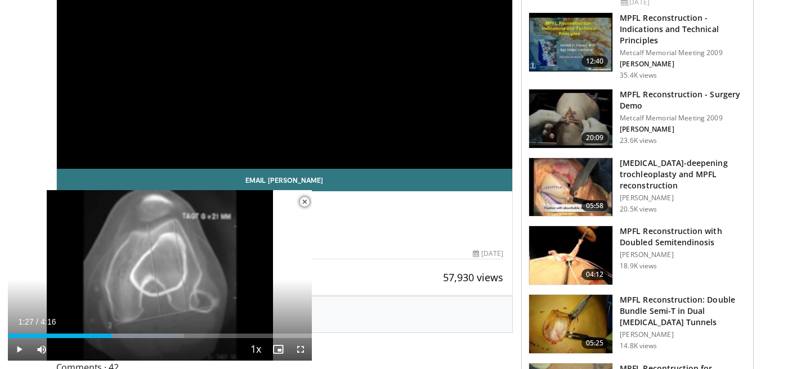
scroll to position [0, 0]
